Goal: Information Seeking & Learning: Check status

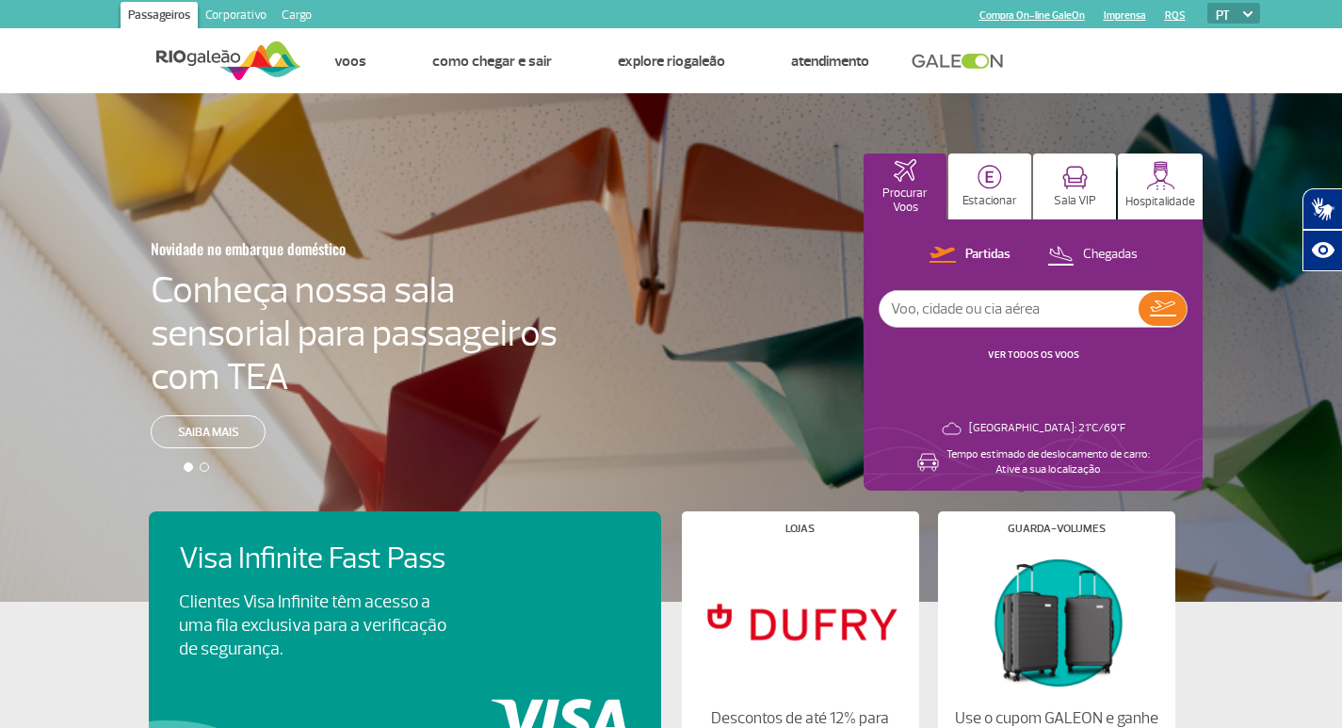
click at [985, 62] on link at bounding box center [962, 61] width 102 height 17
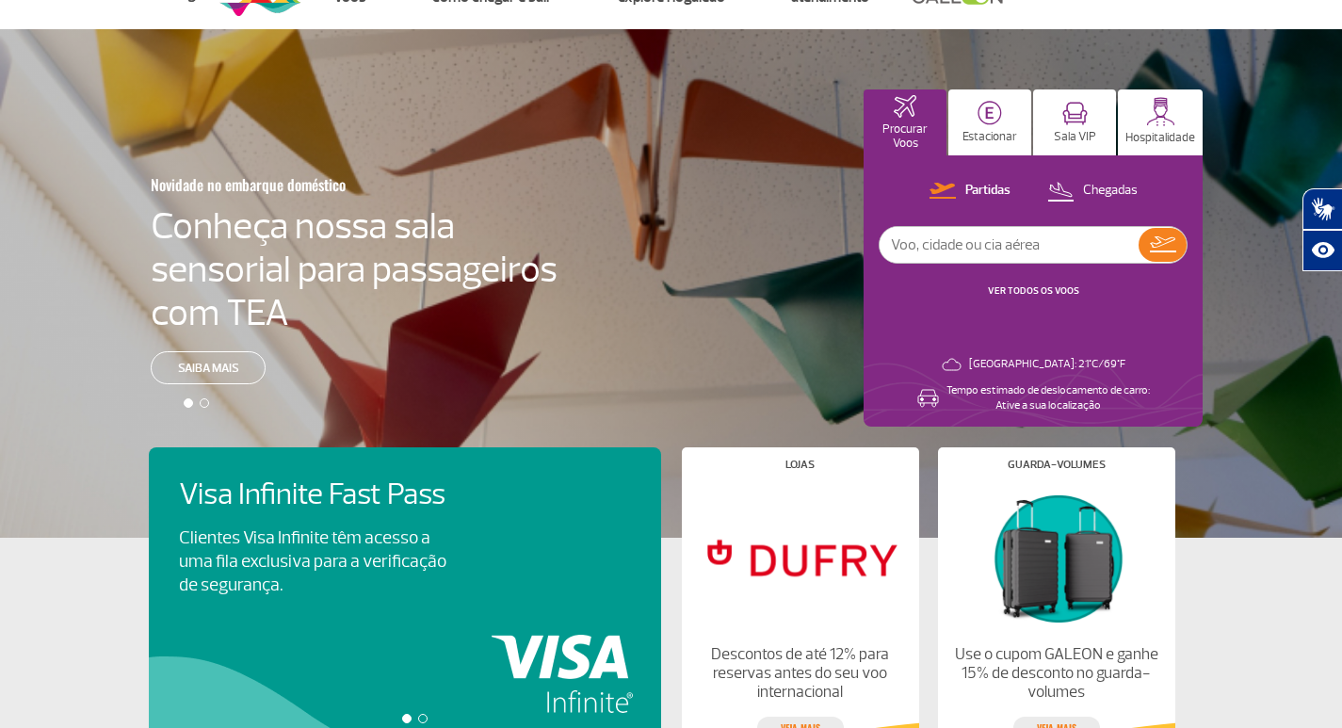
scroll to position [94, 0]
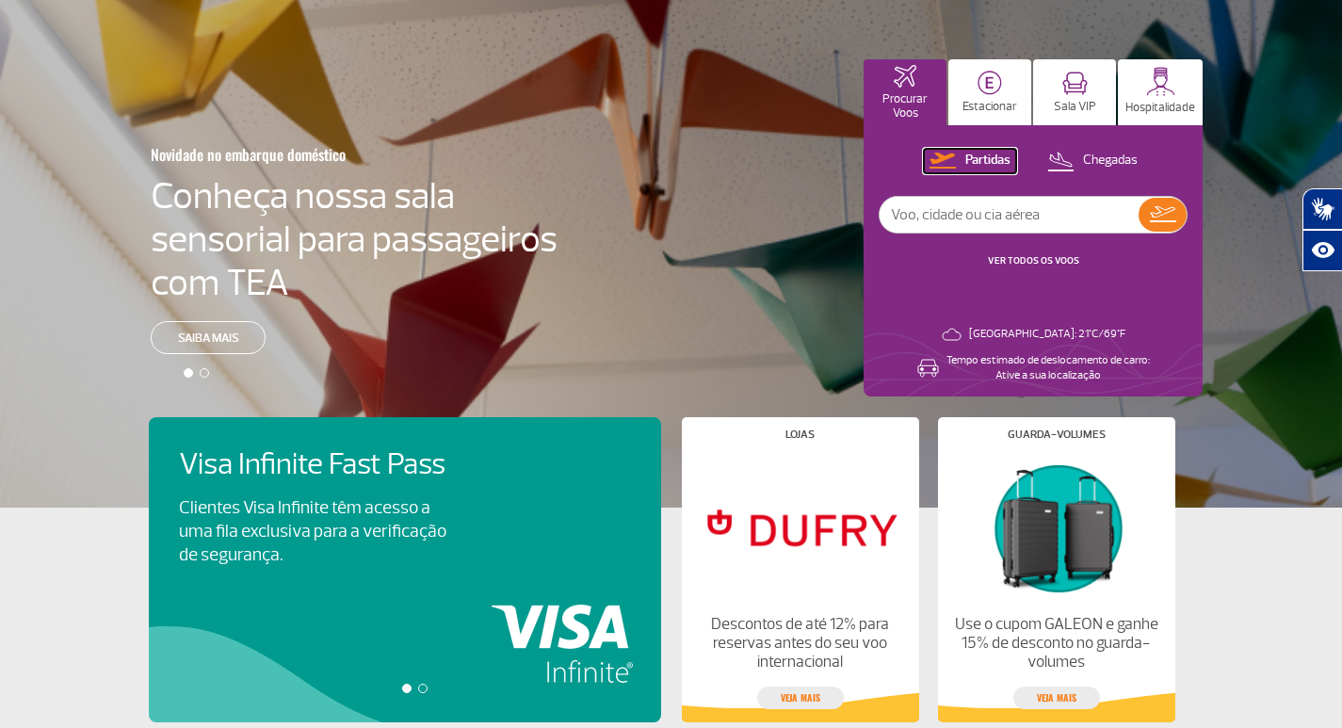
click at [997, 153] on p "Partidas" at bounding box center [987, 161] width 45 height 18
click at [983, 216] on input "text" at bounding box center [1008, 215] width 259 height 36
type input "latam"
click at [1025, 262] on link "VER TODOS OS VOOS" at bounding box center [1033, 260] width 91 height 12
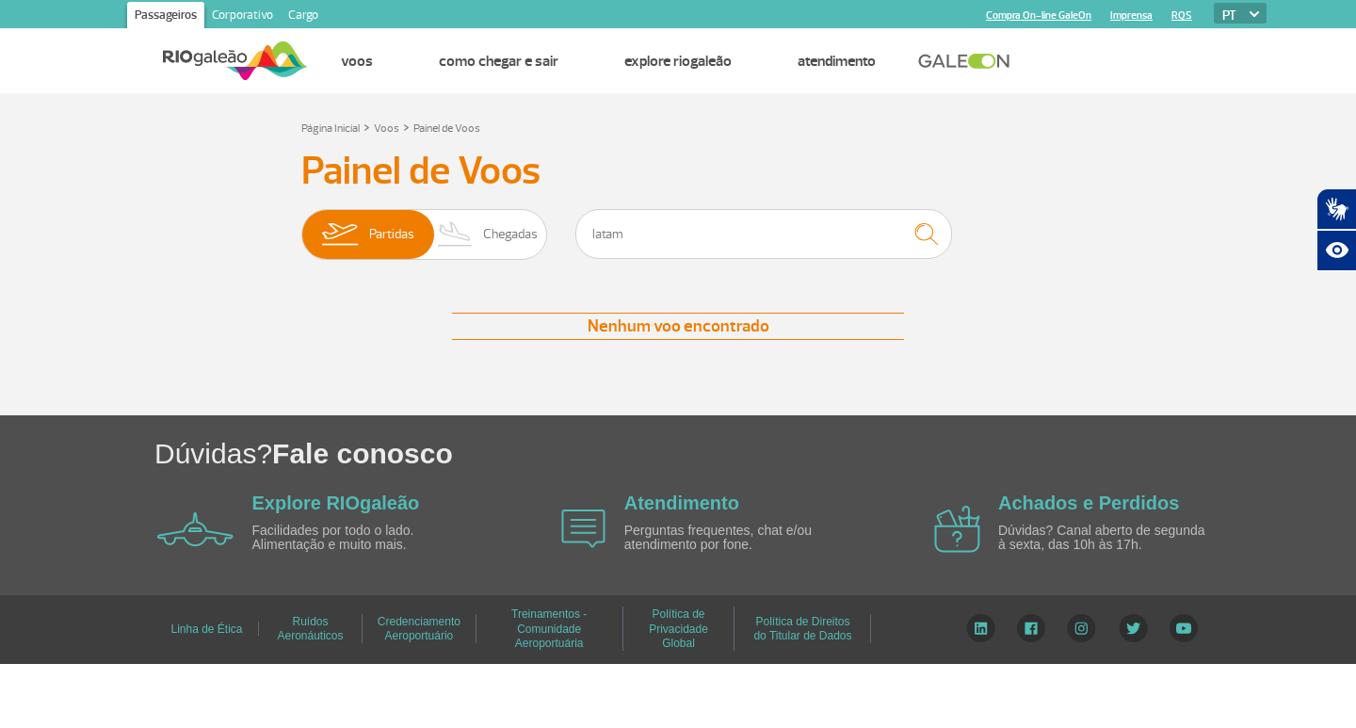
click at [587, 320] on div "Nenhum voo encontrado" at bounding box center [678, 326] width 452 height 27
click at [639, 242] on input "latam" at bounding box center [763, 234] width 377 height 50
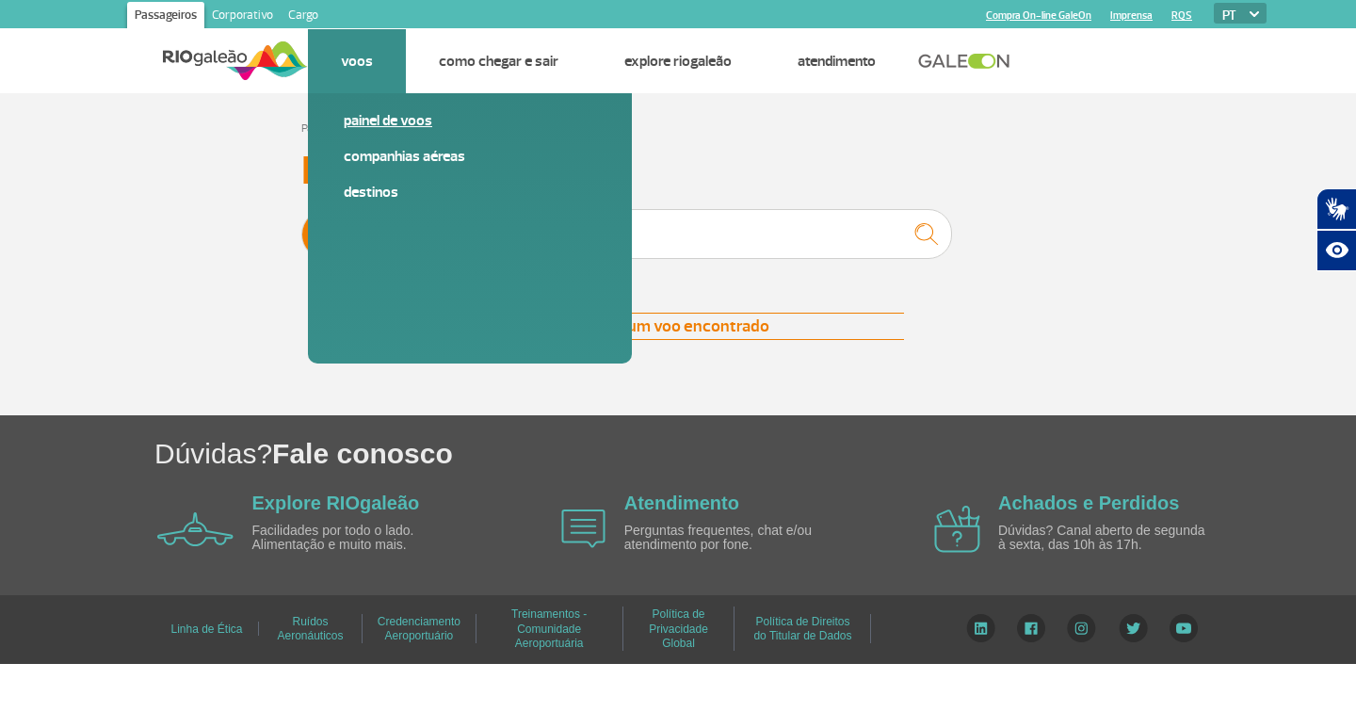
click at [386, 127] on link "Painel de voos" at bounding box center [470, 120] width 252 height 21
click at [387, 127] on link "Painel de voos" at bounding box center [470, 120] width 252 height 21
click at [399, 153] on link "Companhias Aéreas" at bounding box center [470, 156] width 252 height 21
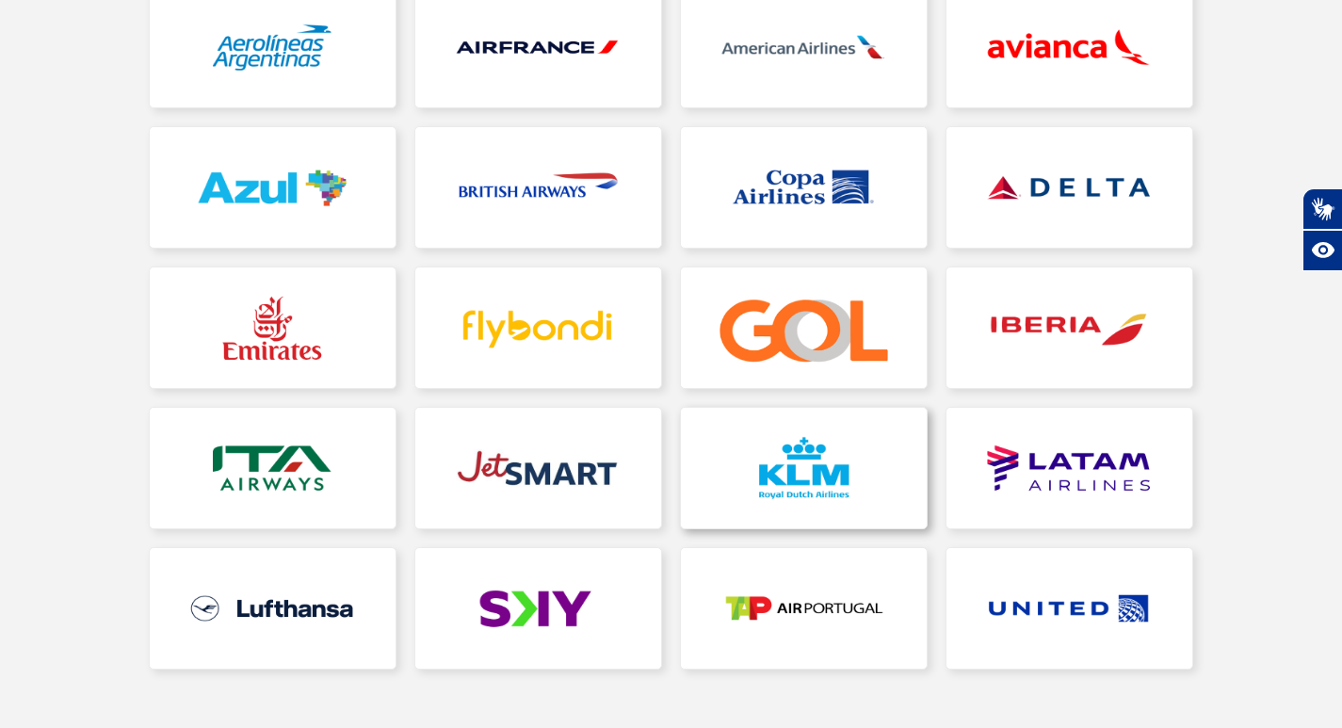
scroll to position [377, 0]
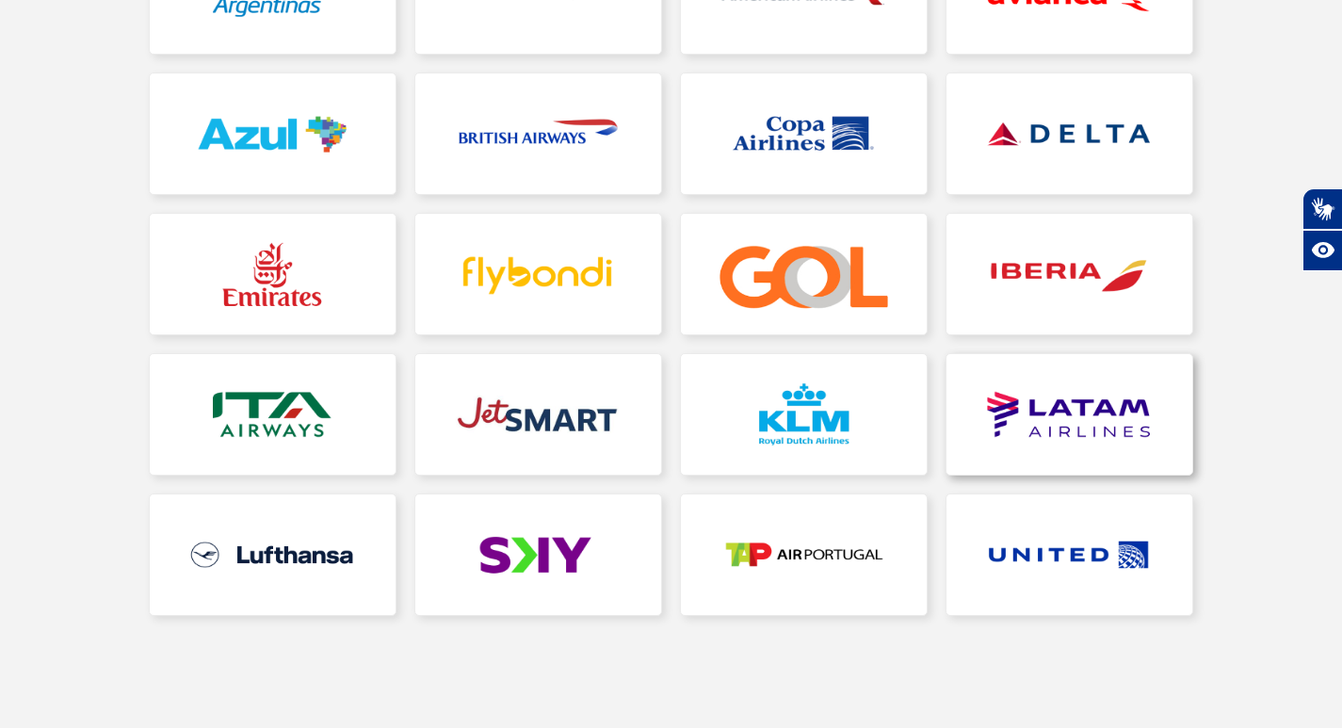
click at [997, 410] on link at bounding box center [1069, 414] width 246 height 121
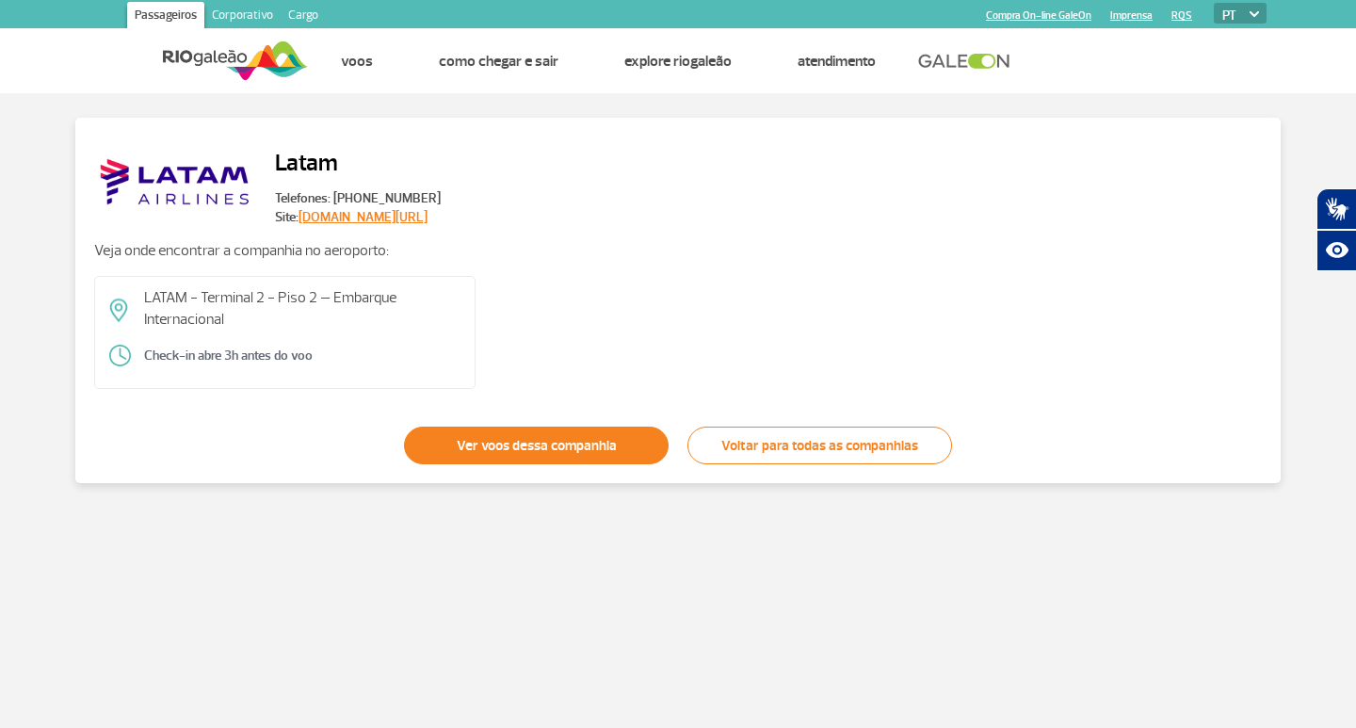
click at [577, 444] on link "Ver voos dessa companhia" at bounding box center [536, 445] width 265 height 38
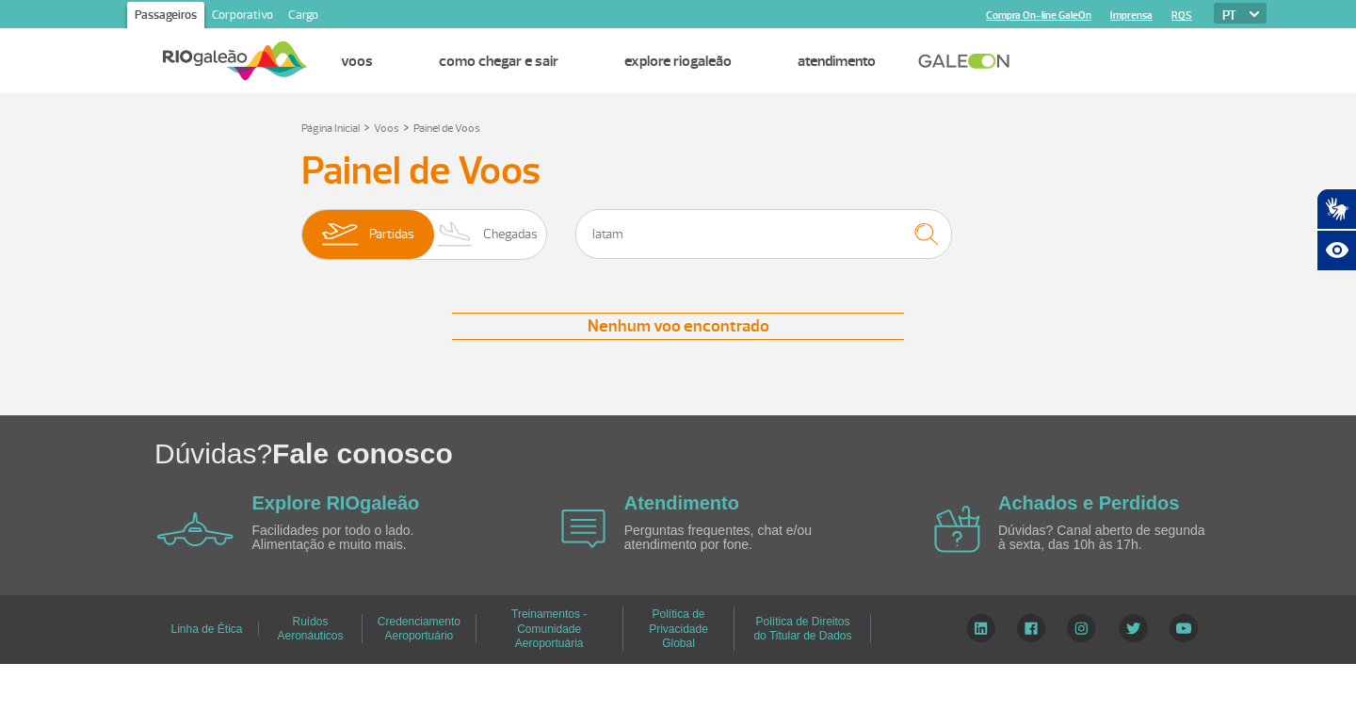
click at [614, 327] on div "Nenhum voo encontrado" at bounding box center [678, 326] width 452 height 27
click at [497, 225] on span "Chegadas" at bounding box center [510, 234] width 55 height 49
click at [301, 225] on input "Partidas Chegadas" at bounding box center [301, 225] width 0 height 0
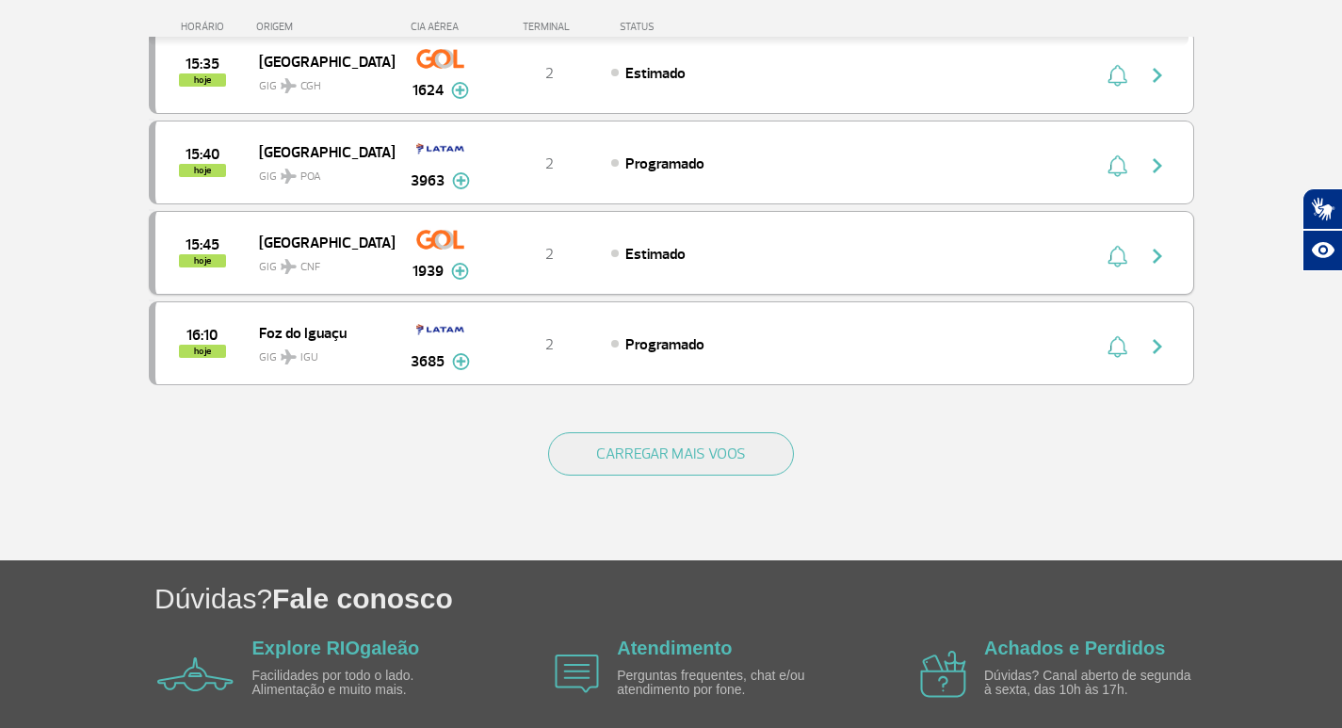
scroll to position [1823, 0]
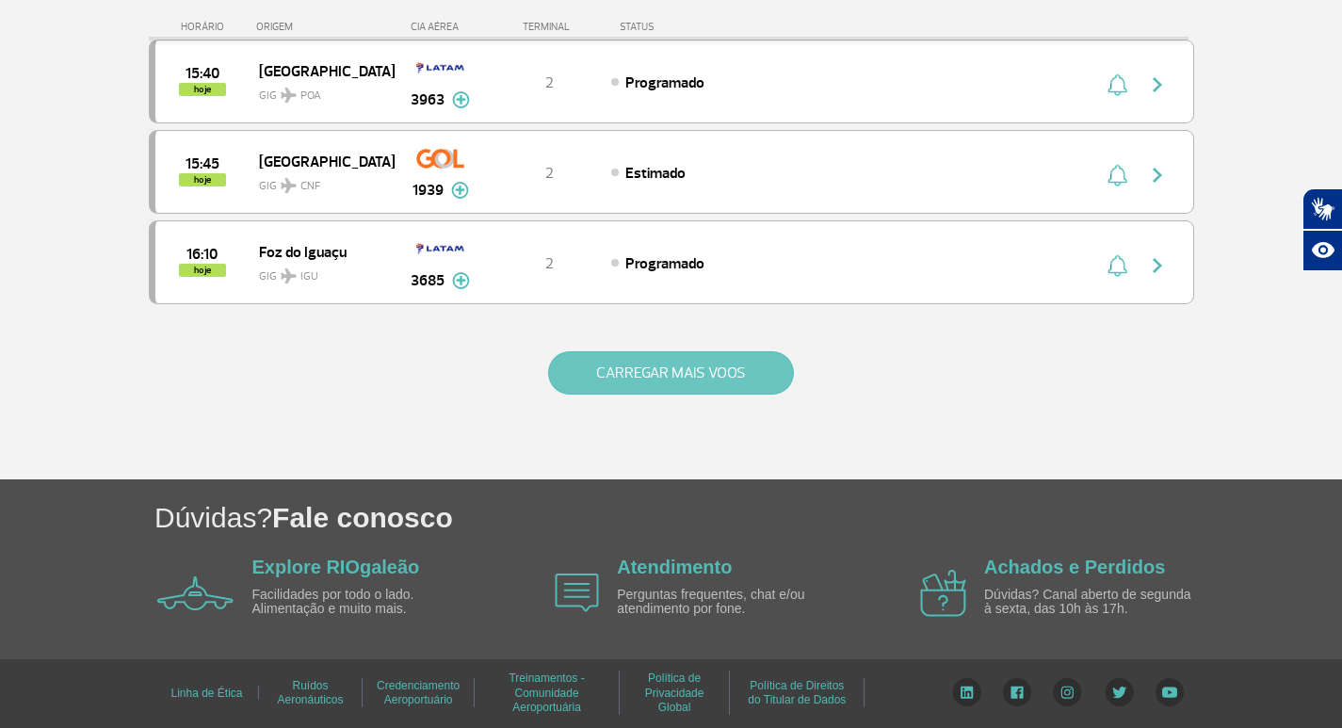
click at [732, 380] on button "CARREGAR MAIS VOOS" at bounding box center [671, 372] width 246 height 43
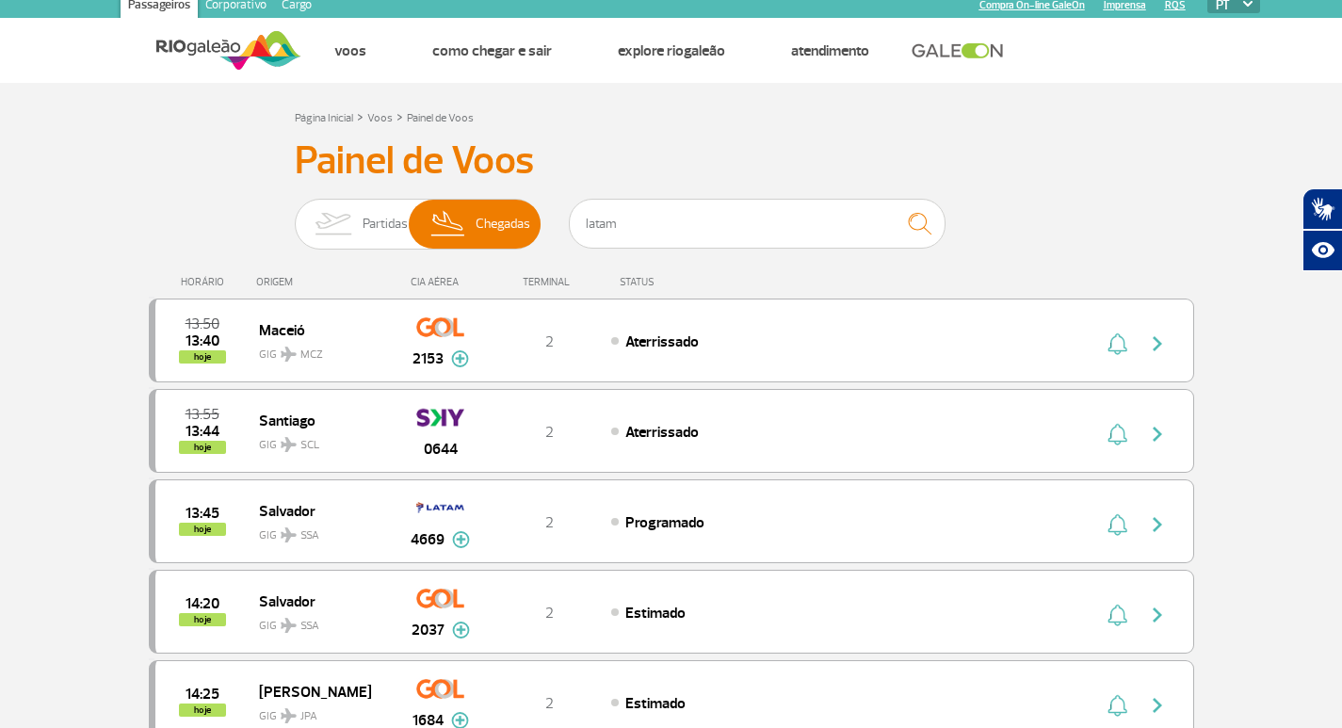
scroll to position [0, 0]
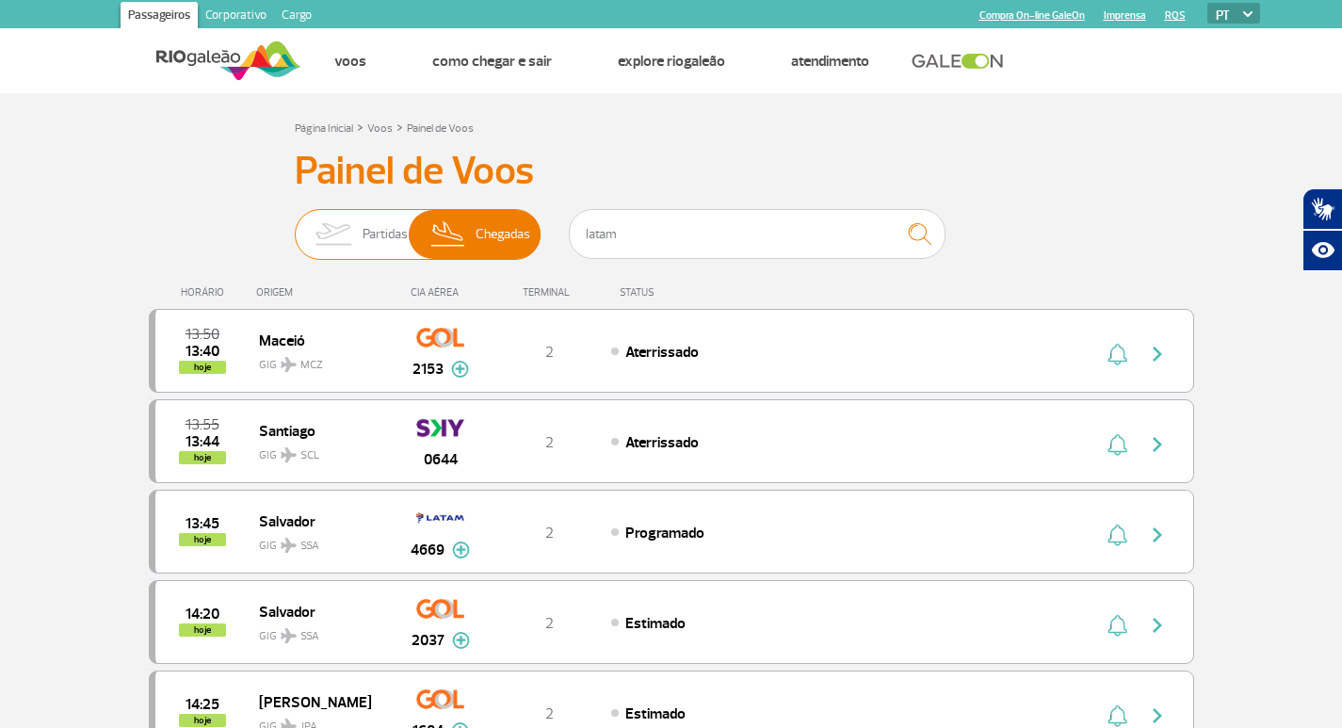
click at [355, 234] on img at bounding box center [332, 234] width 59 height 49
click at [295, 225] on input "Partidas Chegadas" at bounding box center [295, 225] width 0 height 0
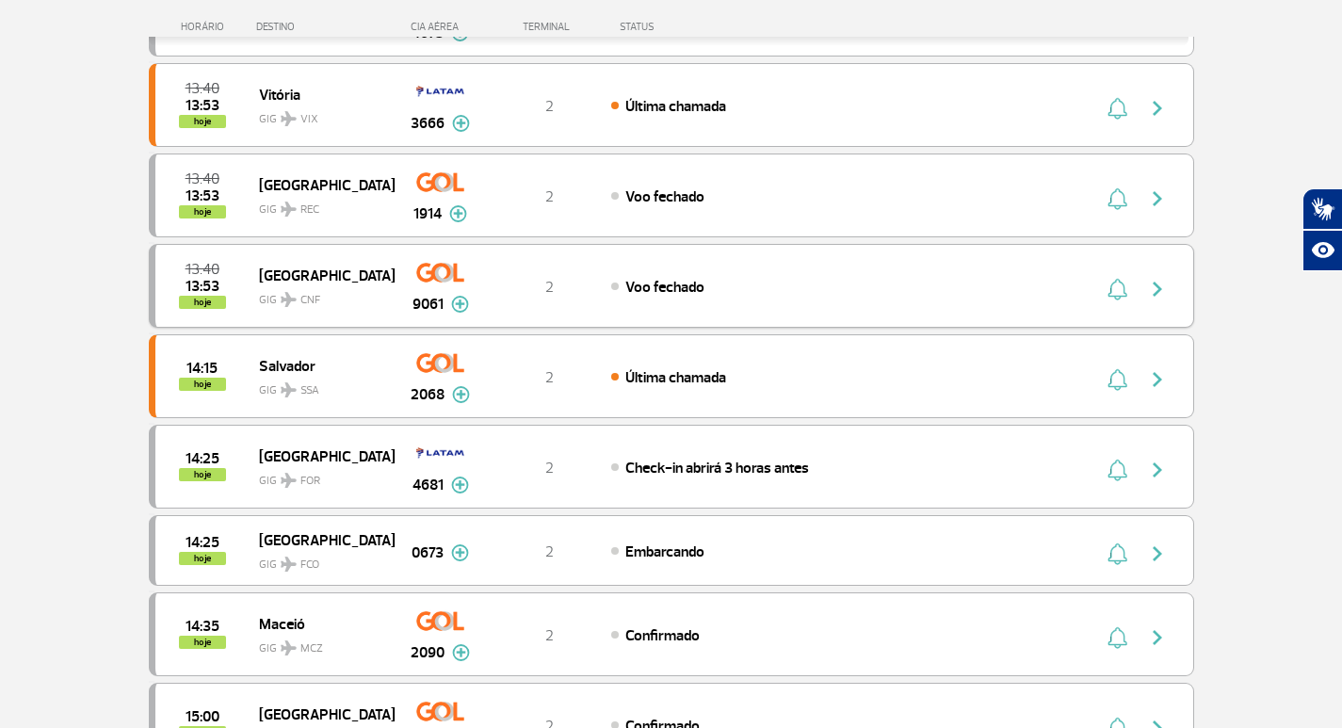
scroll to position [847, 0]
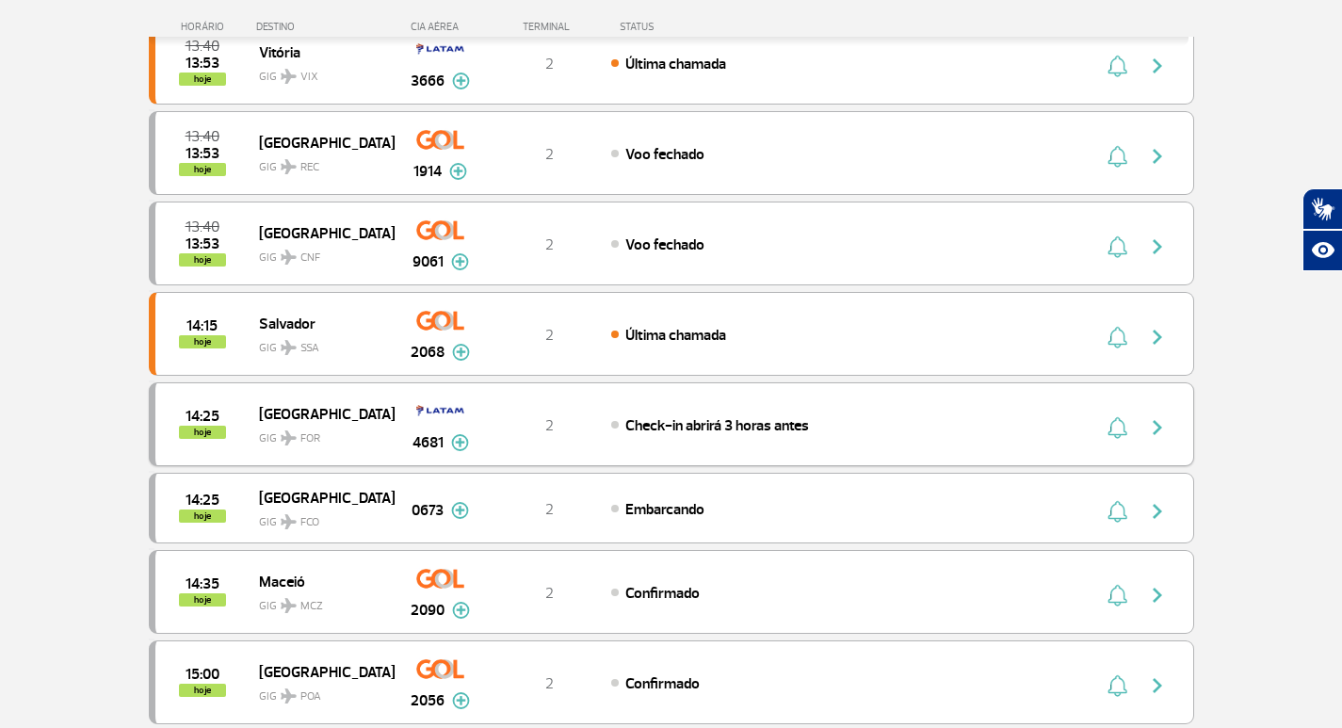
click at [1153, 423] on img "button" at bounding box center [1157, 427] width 23 height 23
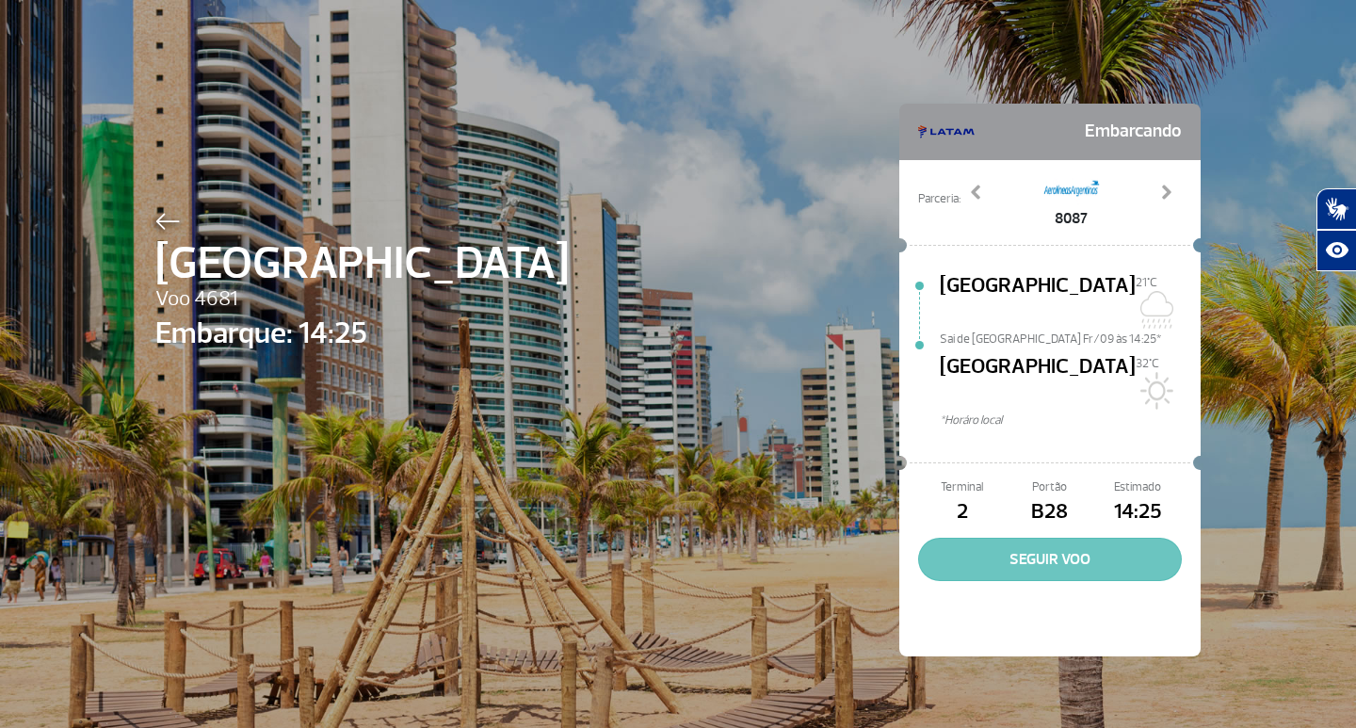
click at [1051, 538] on button "SEGUIR VOO" at bounding box center [1050, 559] width 264 height 43
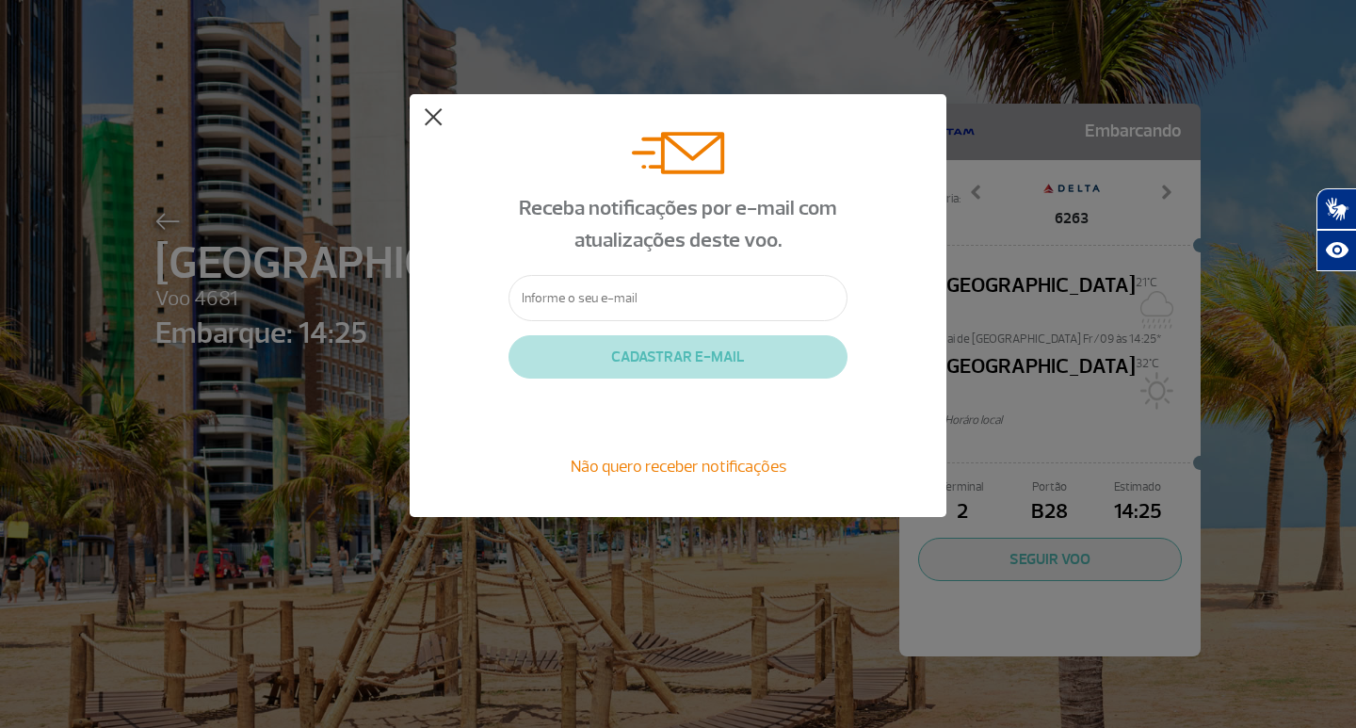
click at [431, 114] on button at bounding box center [433, 117] width 19 height 19
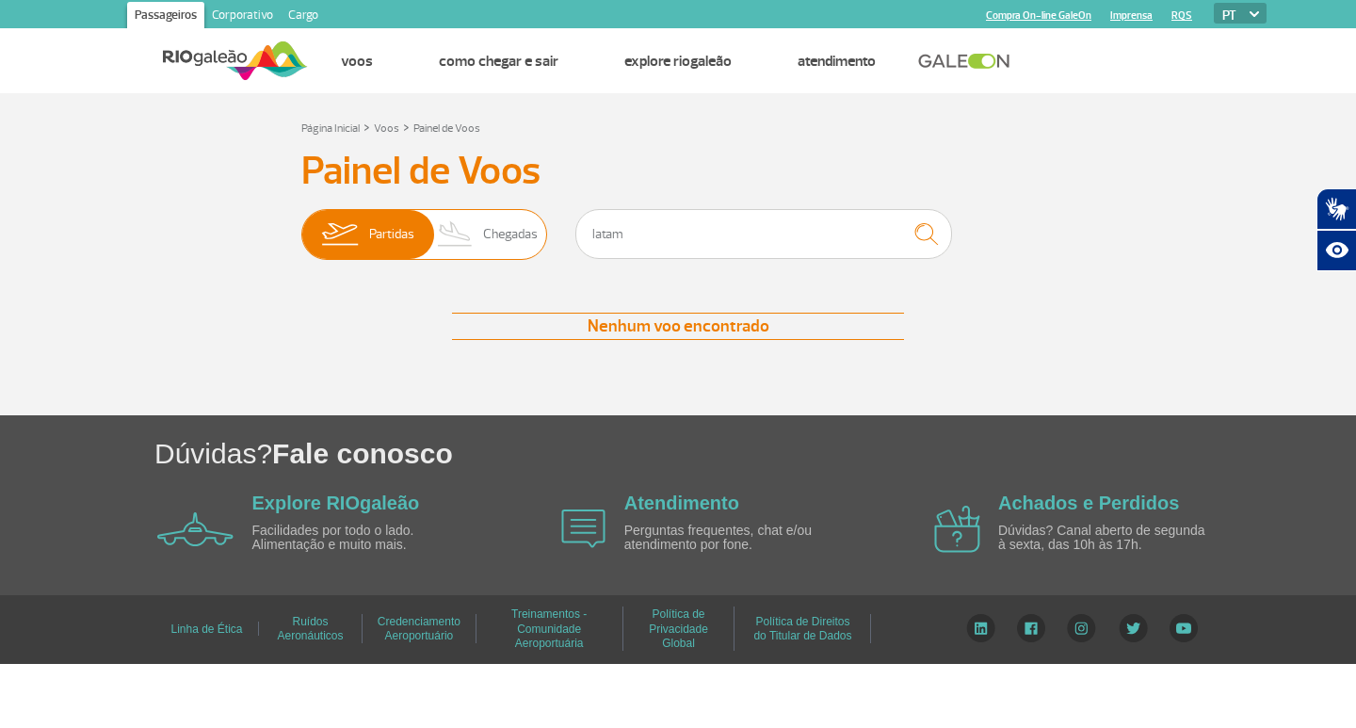
click at [502, 235] on span "Chegadas" at bounding box center [510, 234] width 55 height 49
click at [301, 225] on input "Partidas Chegadas" at bounding box center [301, 225] width 0 height 0
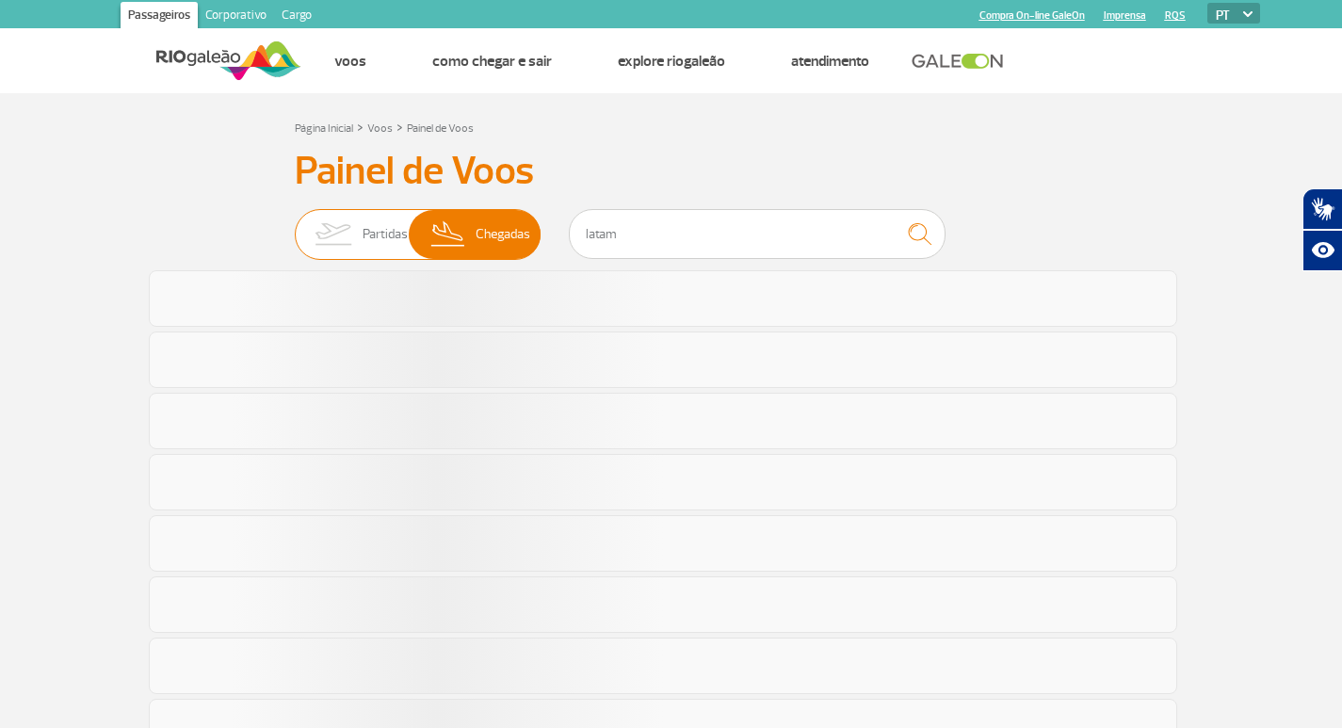
click at [378, 233] on span "Partidas" at bounding box center [384, 234] width 45 height 49
click at [295, 225] on input "Partidas Chegadas" at bounding box center [295, 225] width 0 height 0
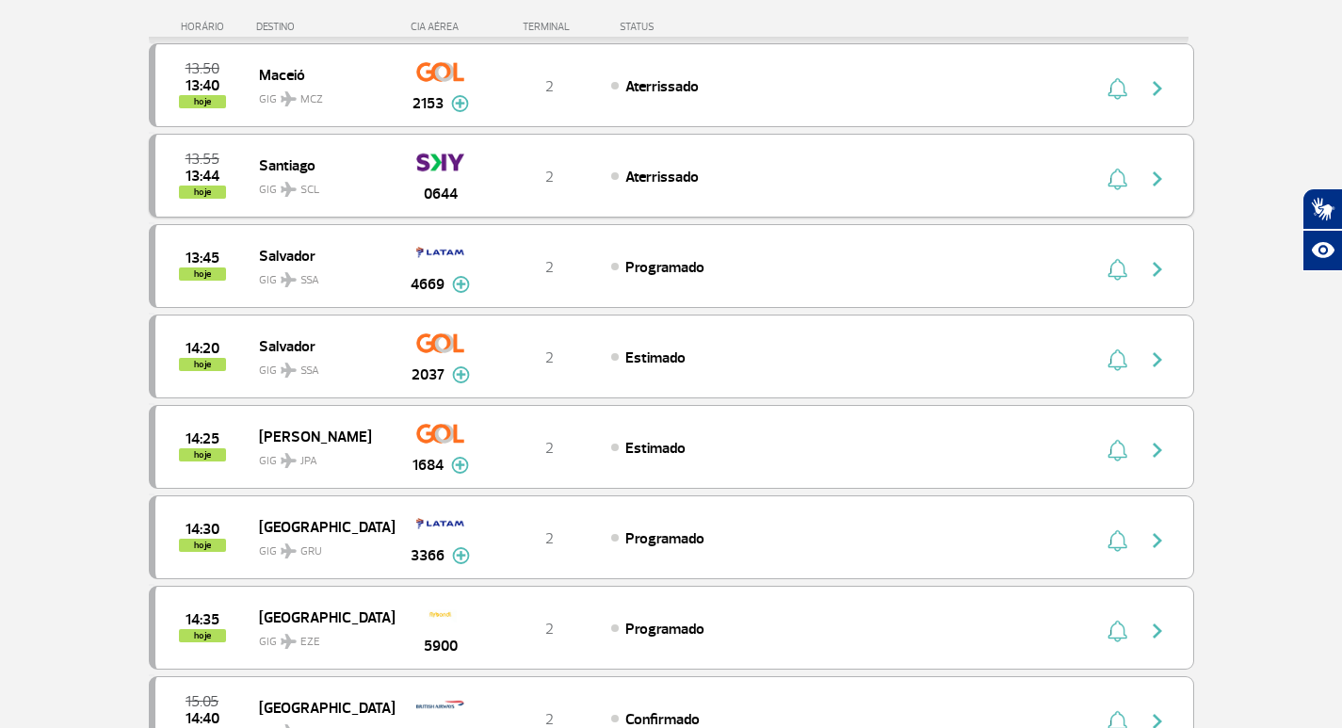
scroll to position [94, 0]
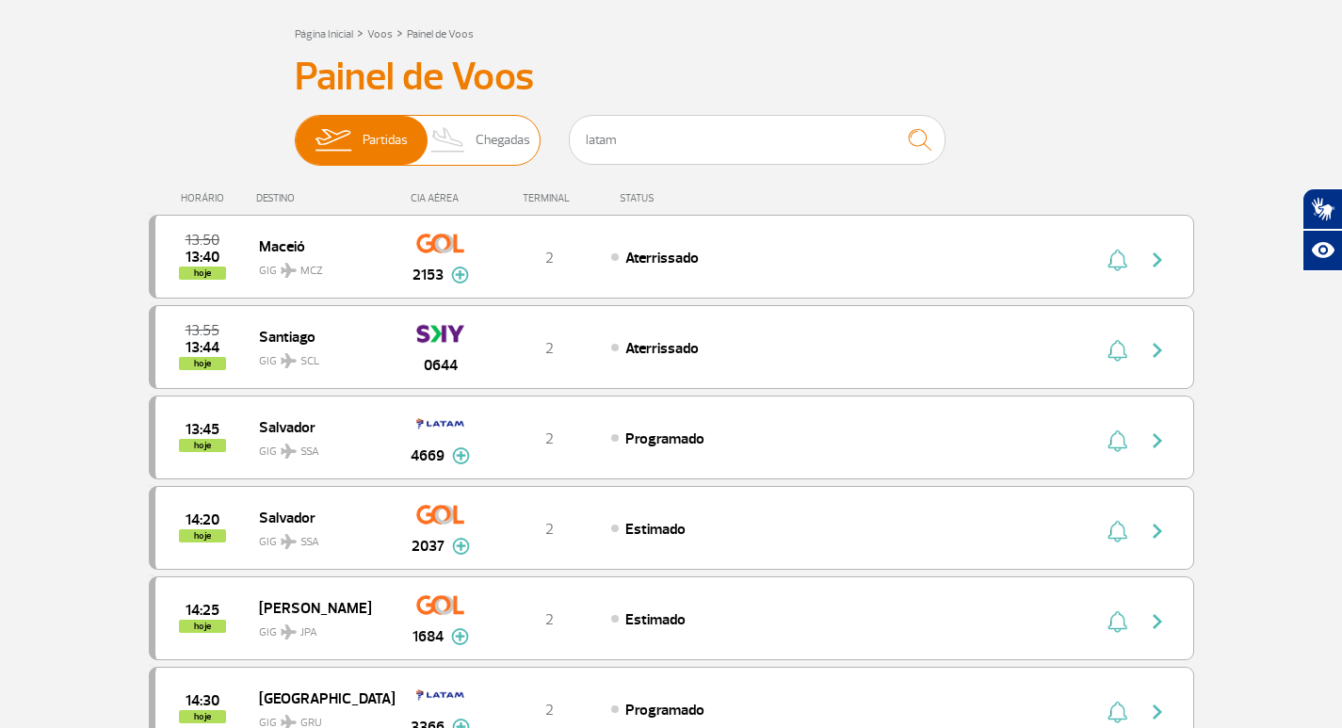
click at [381, 139] on span "Partidas" at bounding box center [384, 140] width 45 height 49
click at [295, 131] on input "Partidas Chegadas" at bounding box center [295, 131] width 0 height 0
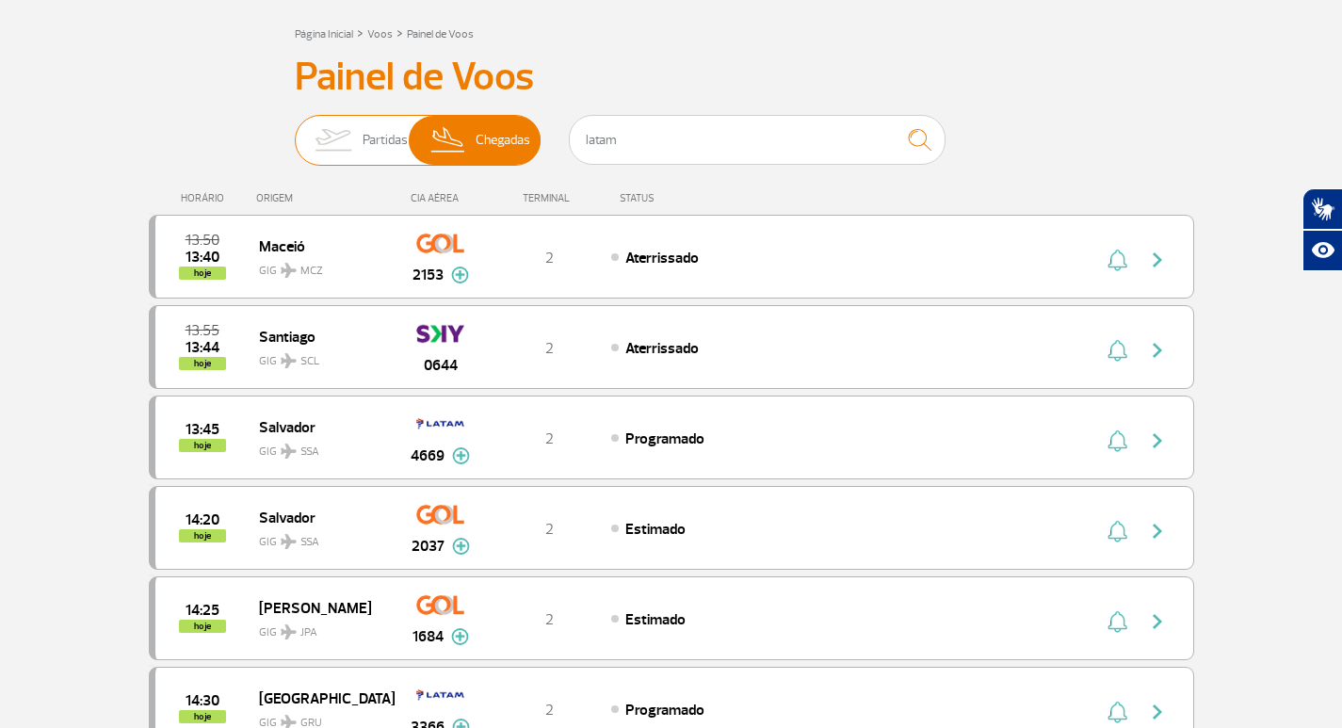
click at [381, 139] on span "Partidas" at bounding box center [384, 140] width 45 height 49
click at [295, 131] on input "Partidas Chegadas" at bounding box center [295, 131] width 0 height 0
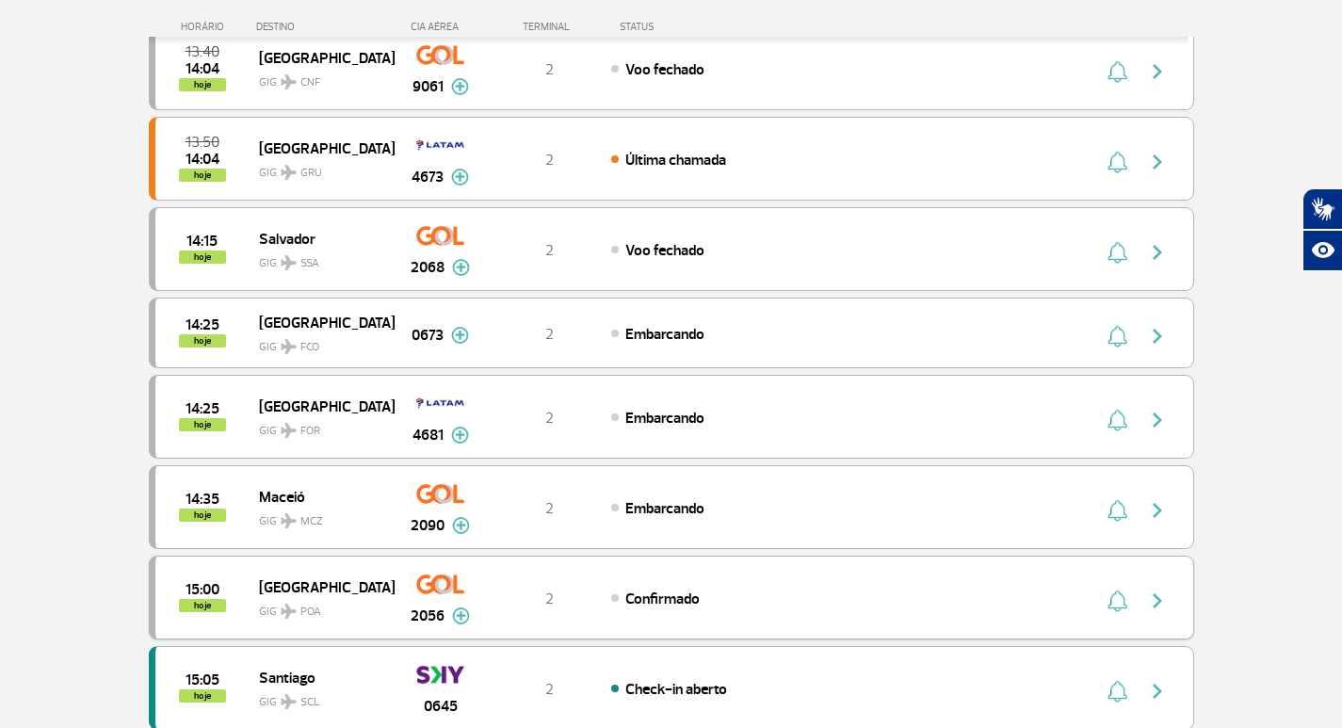
scroll to position [753, 0]
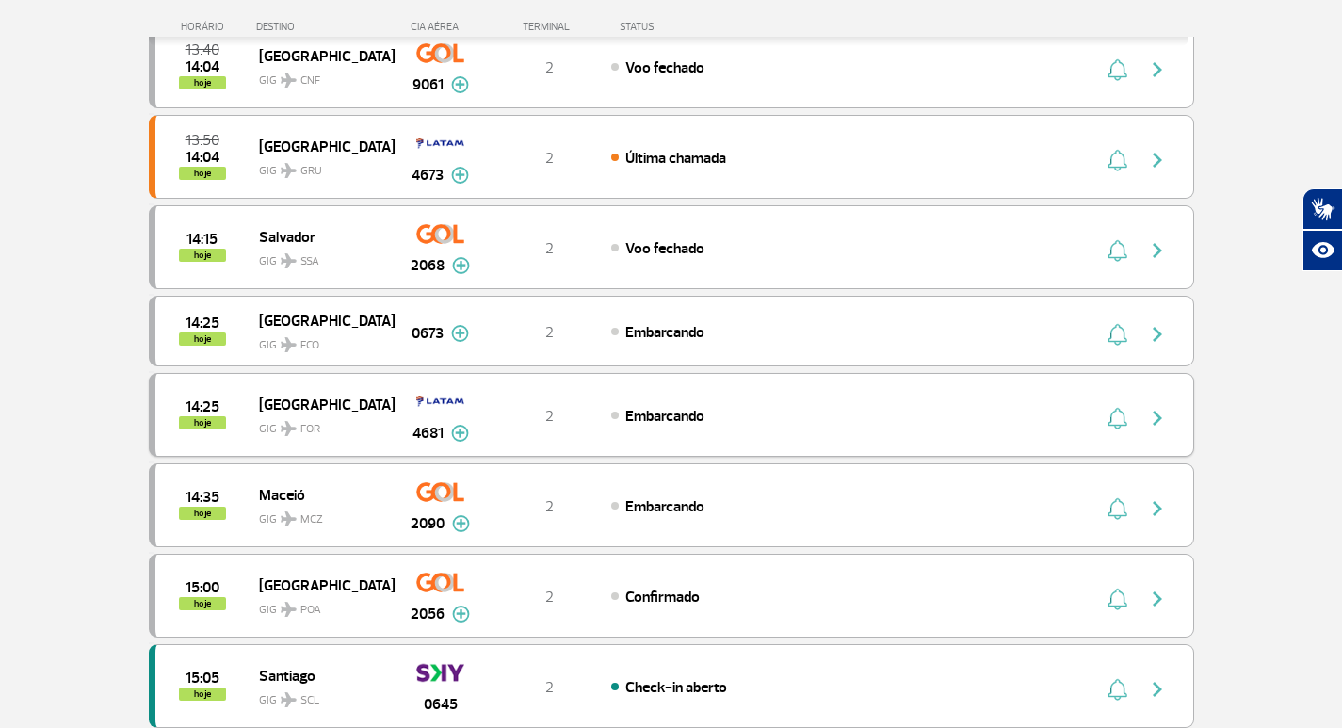
click at [459, 433] on img at bounding box center [460, 433] width 18 height 17
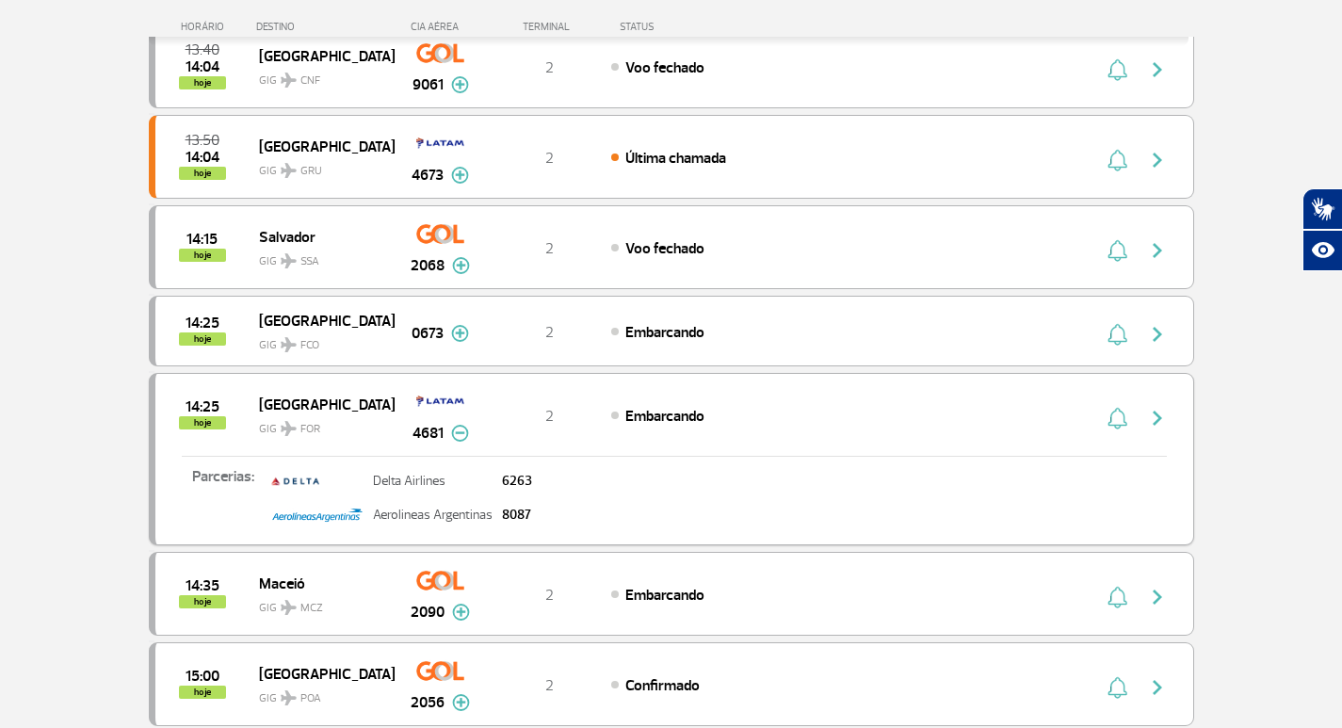
click at [457, 434] on img at bounding box center [460, 433] width 18 height 17
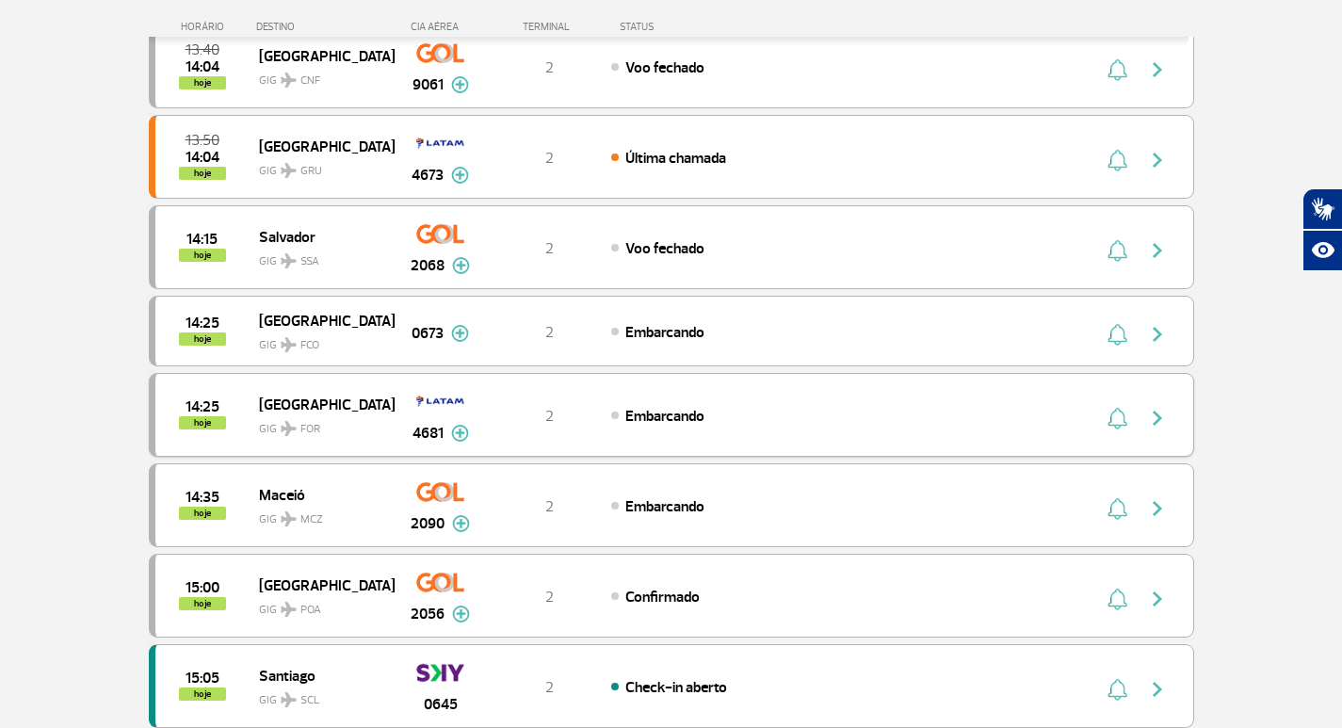
click at [702, 416] on span "Embarcando" at bounding box center [664, 416] width 79 height 19
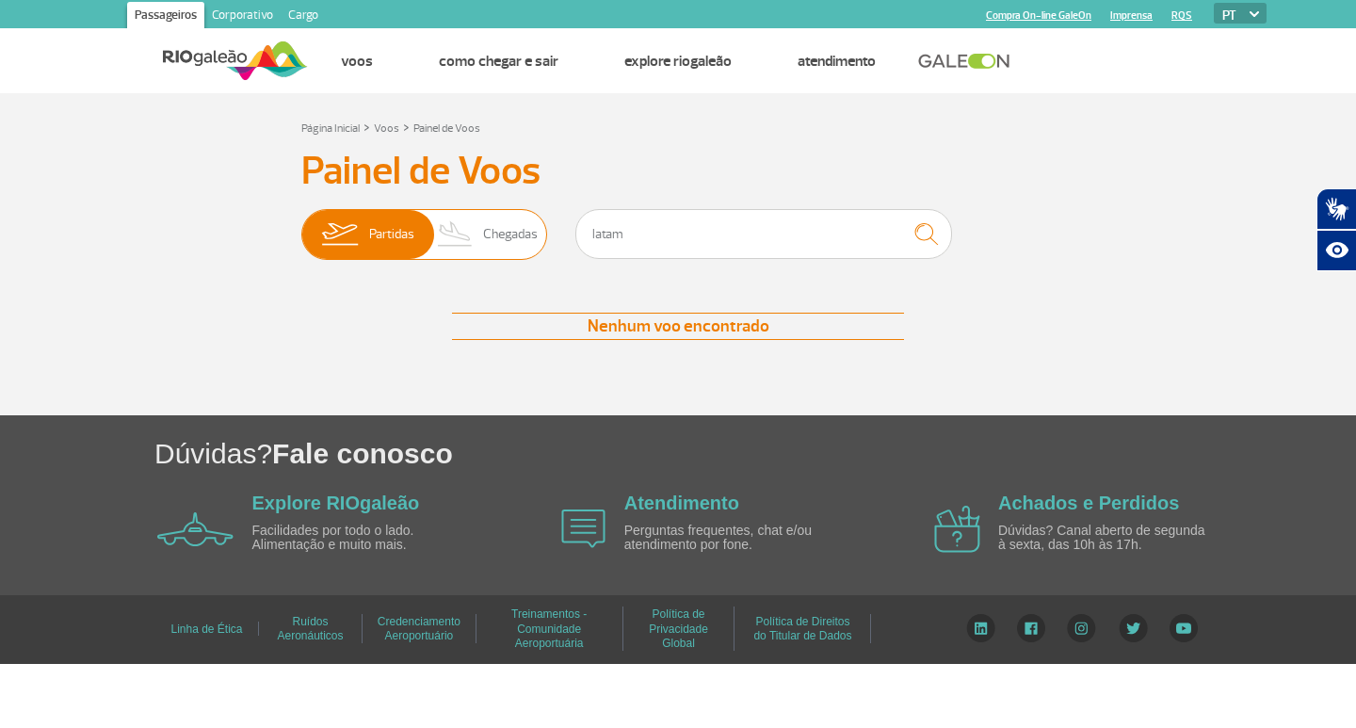
click at [484, 245] on span "Partidas Chegadas" at bounding box center [424, 234] width 246 height 51
click at [301, 225] on input "Partidas Chegadas" at bounding box center [301, 225] width 0 height 0
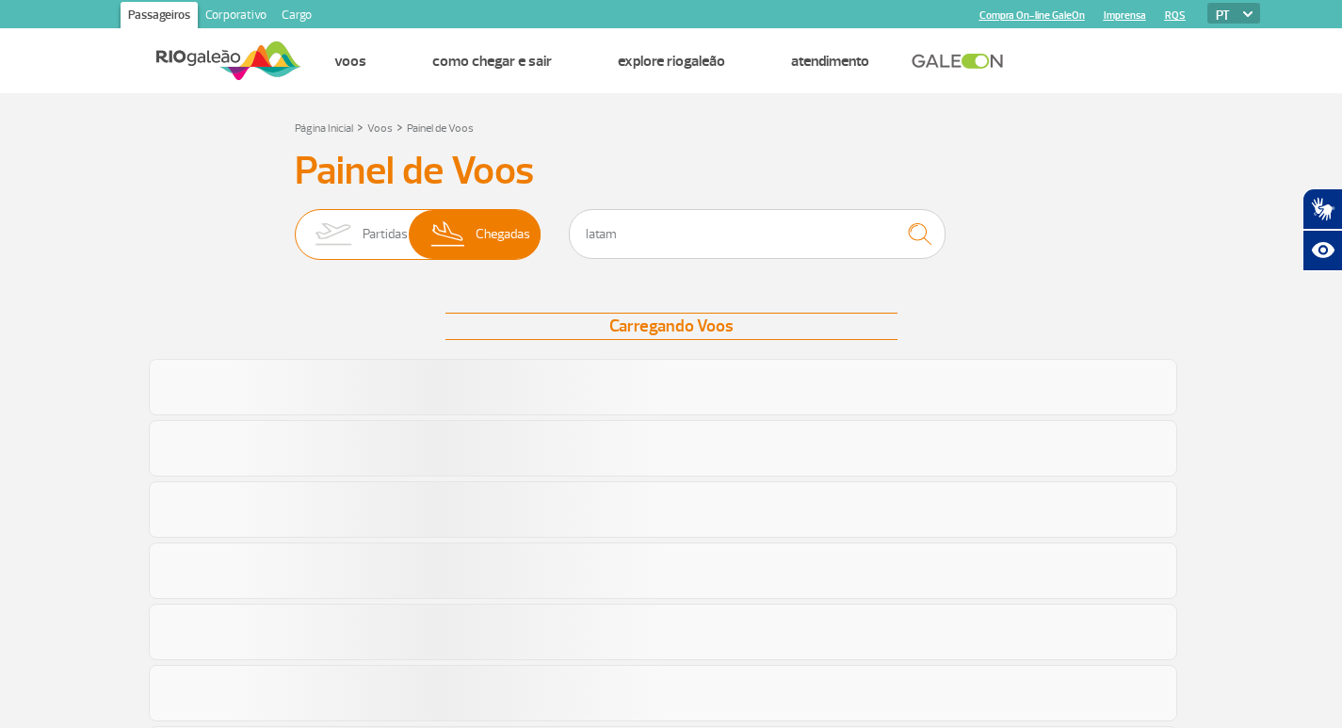
click at [357, 222] on img at bounding box center [332, 234] width 59 height 49
click at [295, 225] on input "Partidas Chegadas" at bounding box center [295, 225] width 0 height 0
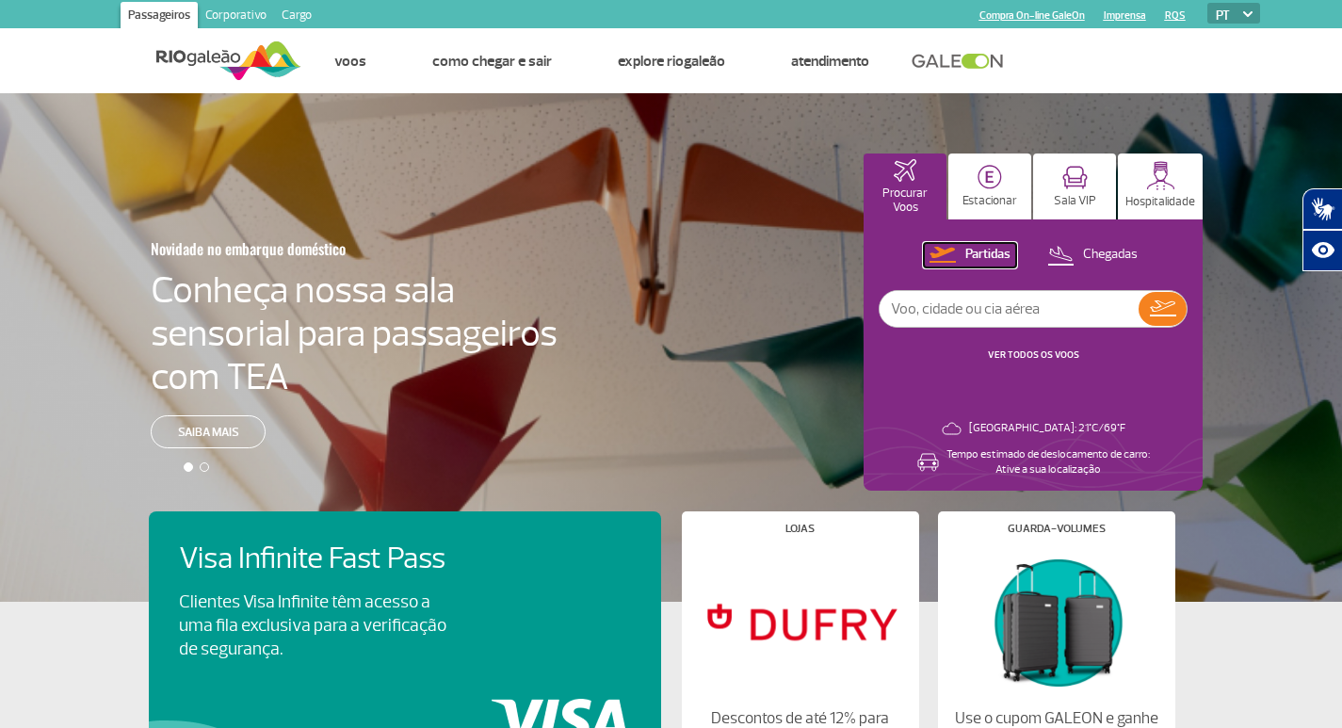
click at [990, 251] on p "Partidas" at bounding box center [987, 255] width 45 height 18
click at [905, 181] on img at bounding box center [904, 170] width 23 height 23
click at [1033, 356] on link "VER TODOS OS VOOS" at bounding box center [1033, 354] width 91 height 12
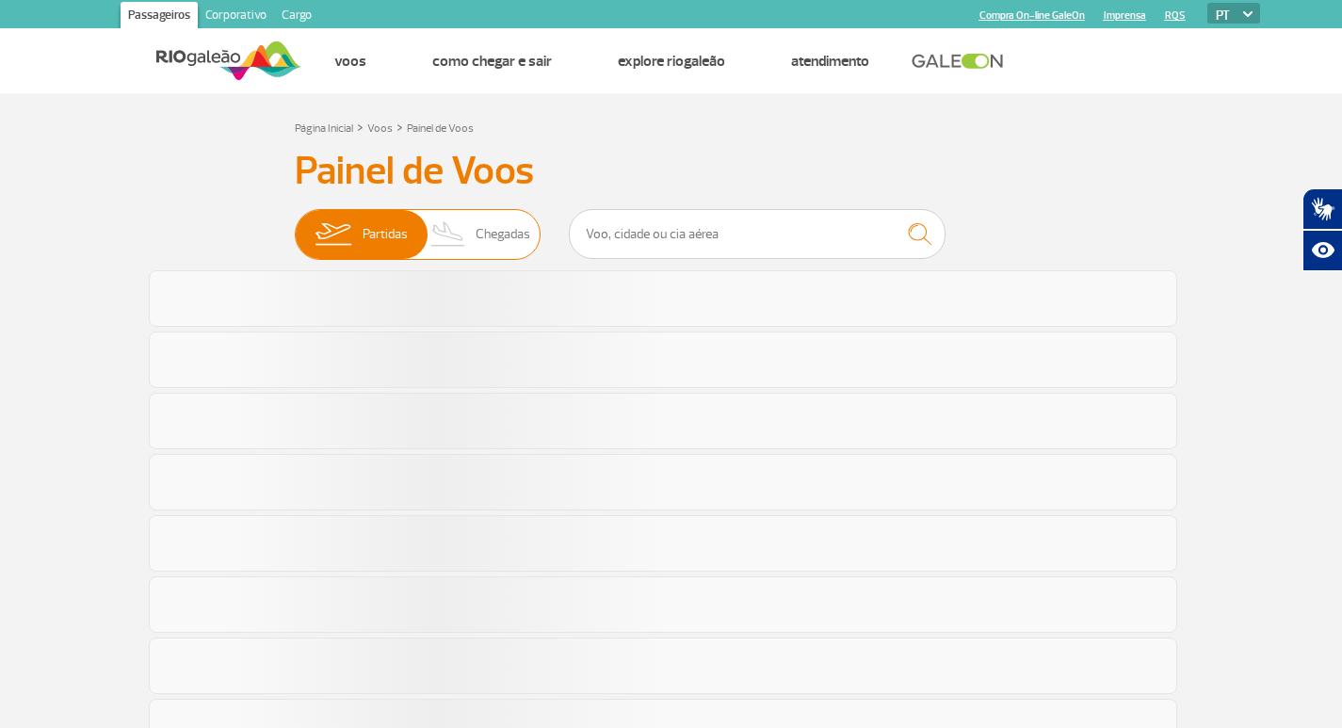
click at [508, 237] on span "Chegadas" at bounding box center [502, 234] width 55 height 49
click at [295, 225] on input "Partidas Chegadas" at bounding box center [295, 225] width 0 height 0
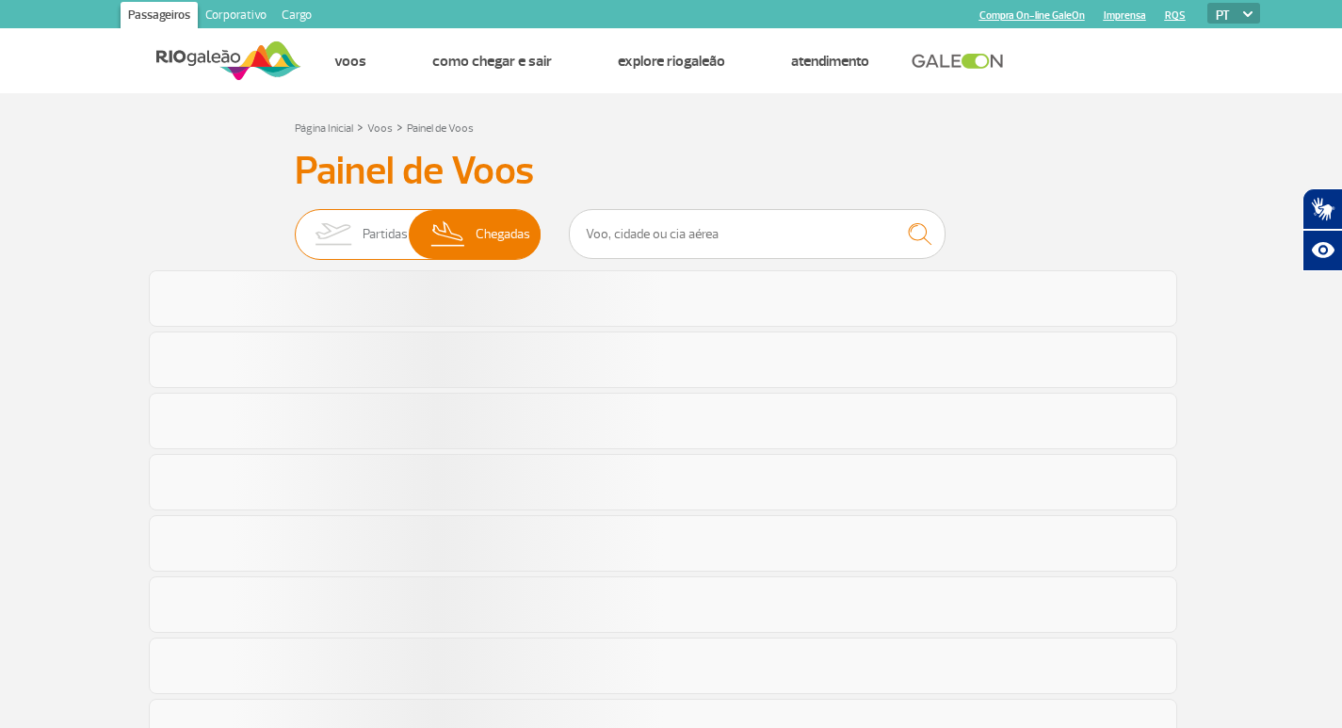
click at [395, 230] on span "Partidas" at bounding box center [384, 234] width 45 height 49
click at [295, 225] on input "Partidas Chegadas" at bounding box center [295, 225] width 0 height 0
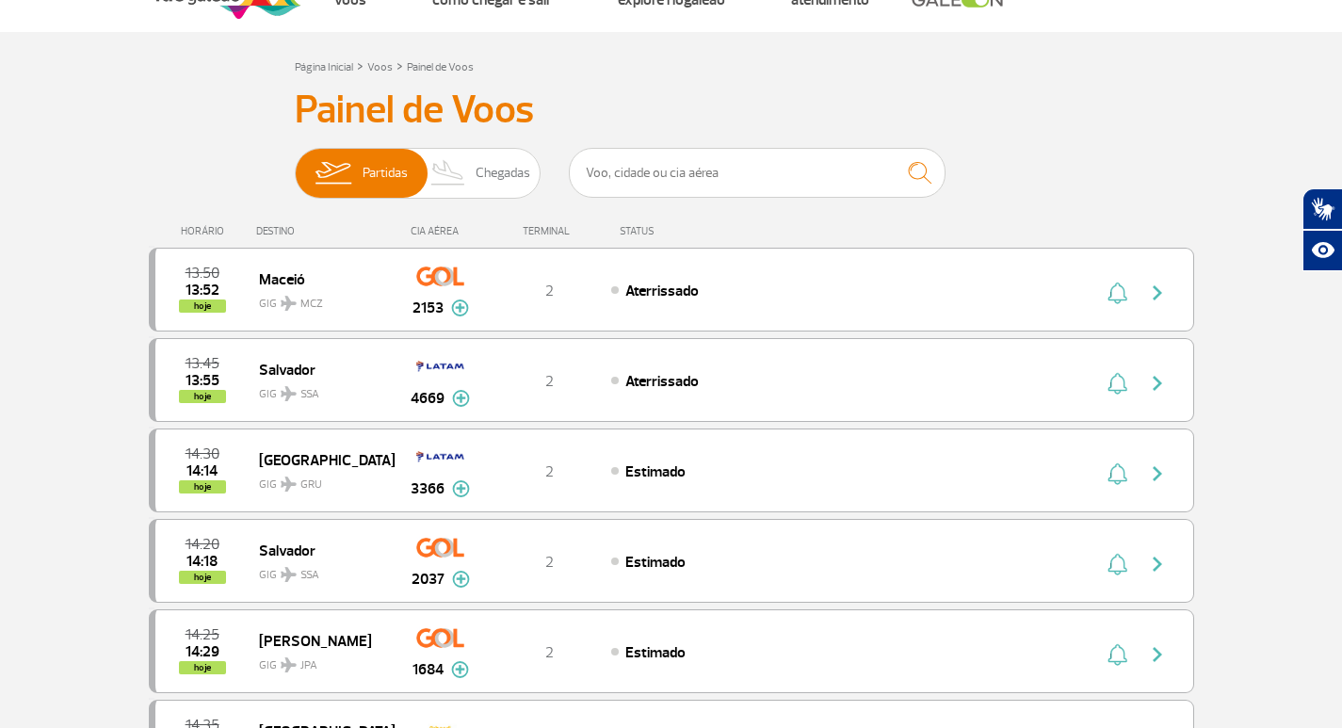
scroll to position [94, 0]
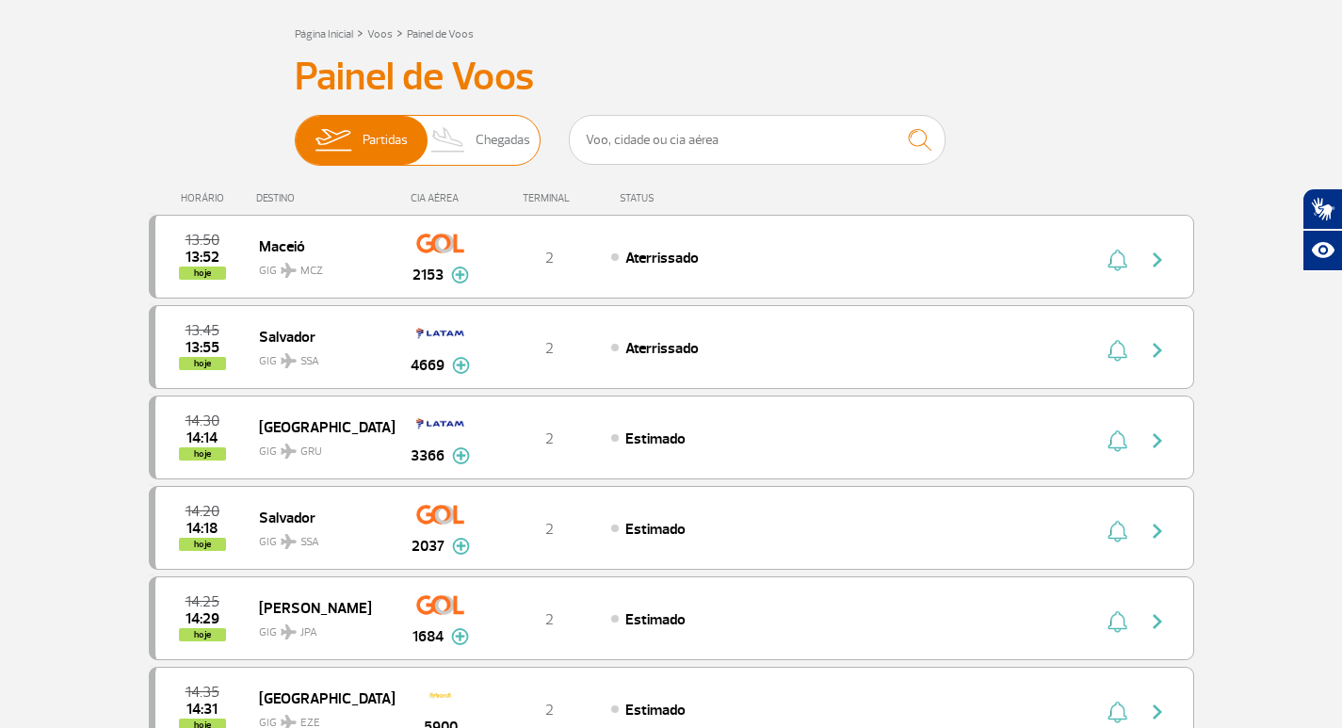
click at [486, 137] on span "Chegadas" at bounding box center [502, 140] width 55 height 49
click at [295, 131] on input "Partidas Chegadas" at bounding box center [295, 131] width 0 height 0
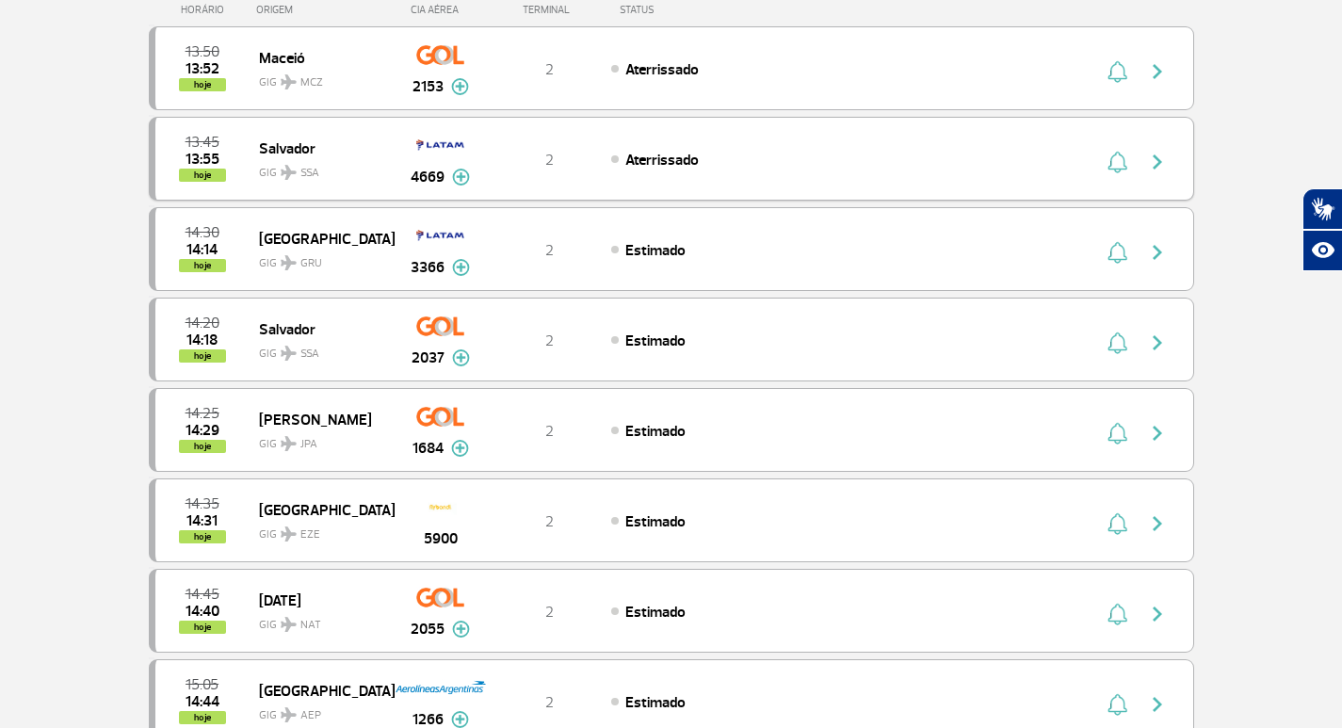
scroll to position [188, 0]
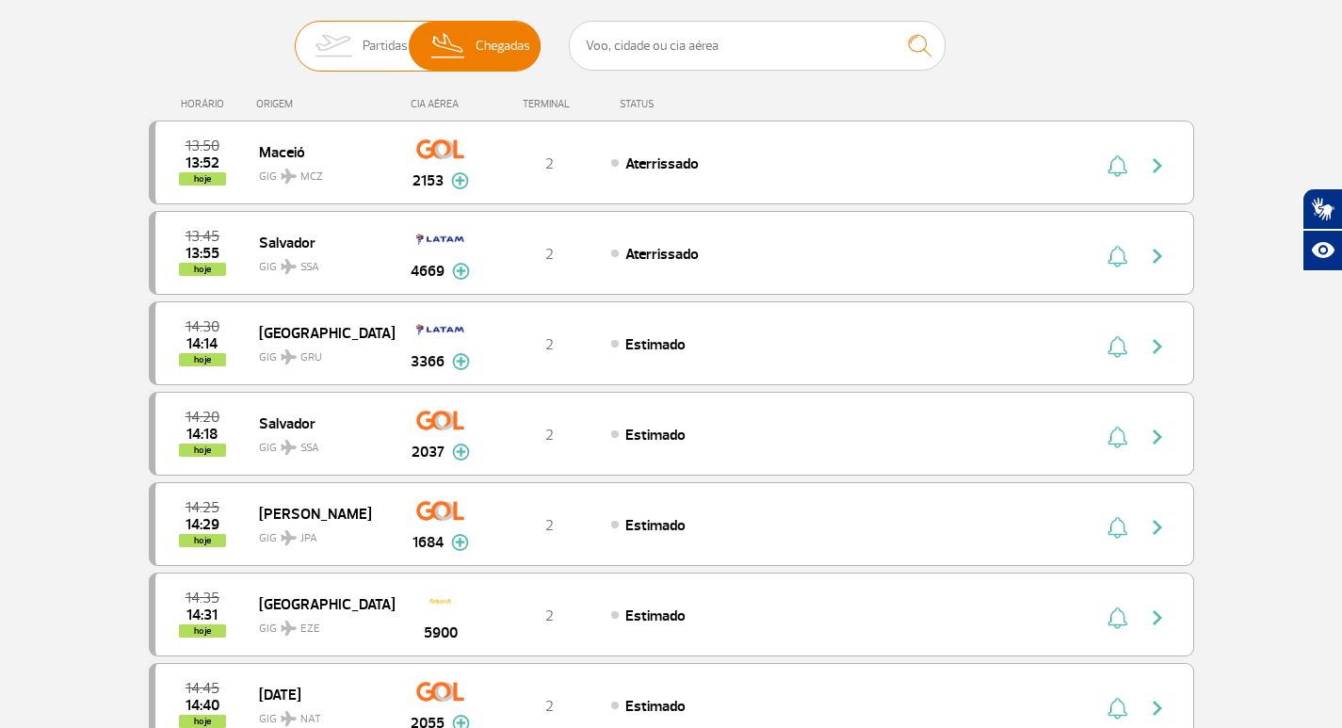
click at [375, 43] on span "Partidas" at bounding box center [384, 46] width 45 height 49
click at [295, 37] on input "Partidas Chegadas" at bounding box center [295, 37] width 0 height 0
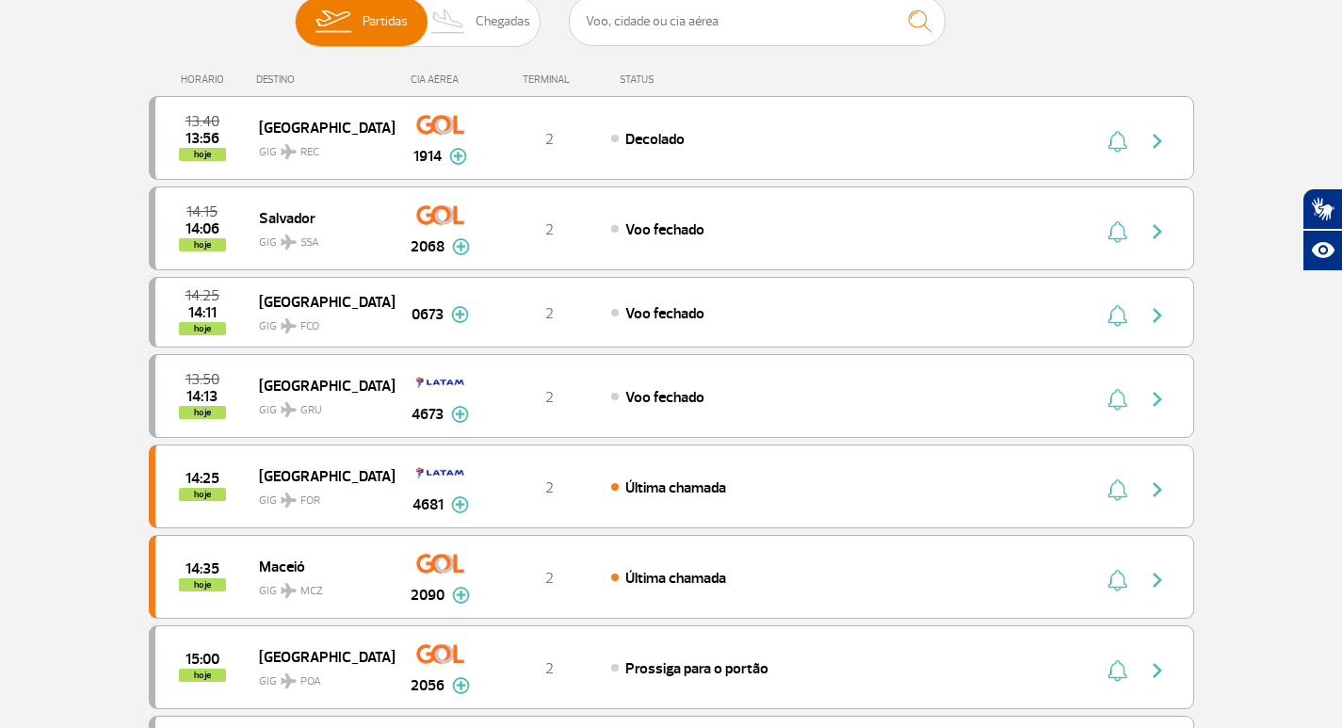
scroll to position [282, 0]
